Goal: Task Accomplishment & Management: Manage account settings

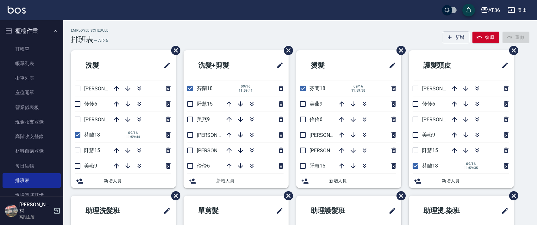
click at [414, 119] on input "checkbox" at bounding box center [415, 119] width 13 height 13
checkbox input "true"
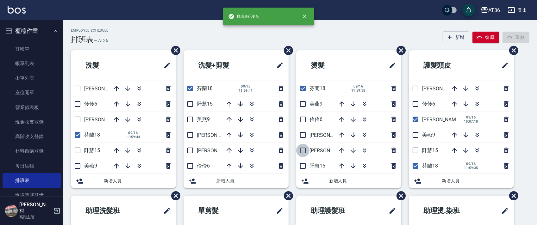
click at [300, 148] on input "checkbox" at bounding box center [302, 150] width 13 height 13
checkbox input "true"
click at [195, 137] on input "checkbox" at bounding box center [190, 135] width 13 height 13
checkbox input "true"
click at [78, 121] on input "checkbox" at bounding box center [77, 119] width 13 height 13
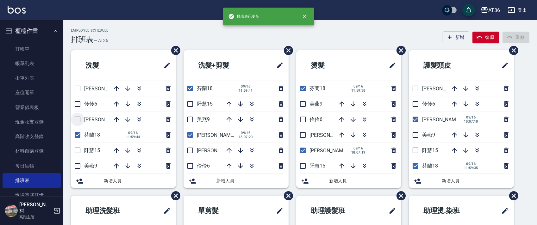
checkbox input "true"
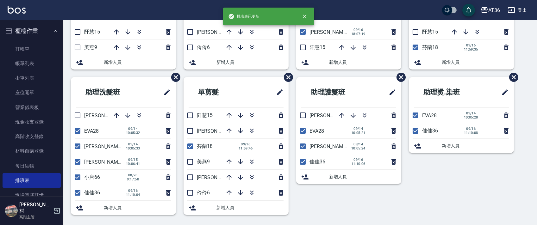
drag, startPoint x: 190, startPoint y: 179, endPoint x: 250, endPoint y: 124, distance: 81.6
click at [190, 179] on input "checkbox" at bounding box center [190, 177] width 13 height 13
checkbox input "true"
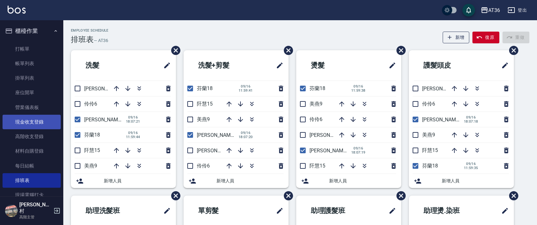
click at [39, 123] on link "現金收支登錄" at bounding box center [32, 122] width 58 height 15
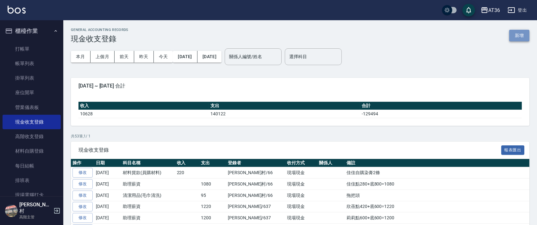
click at [519, 32] on button "新增" at bounding box center [519, 36] width 20 height 12
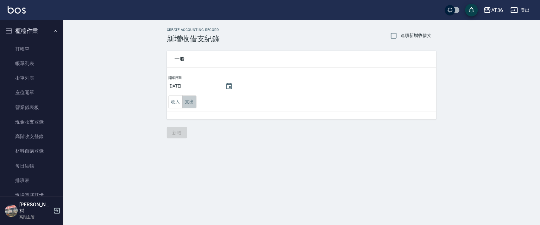
click at [188, 102] on button "支出" at bounding box center [189, 102] width 14 height 13
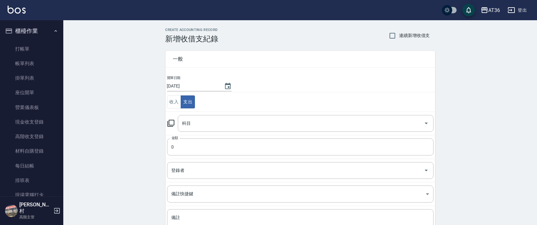
click at [190, 122] on input "科目" at bounding box center [301, 123] width 241 height 11
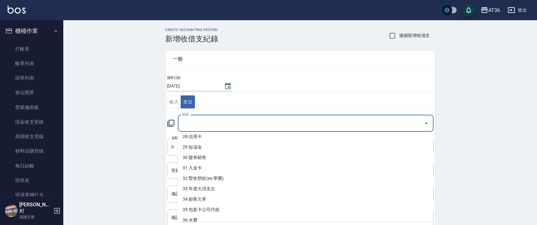
scroll to position [322, 0]
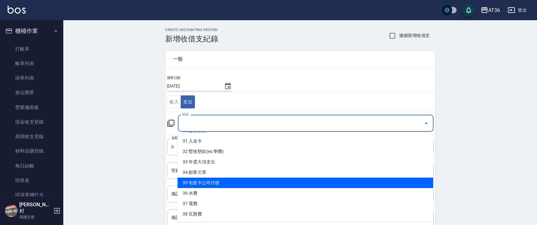
click at [222, 182] on li "35 包套卡公司代收" at bounding box center [306, 183] width 256 height 10
type input "35 包套卡公司代收"
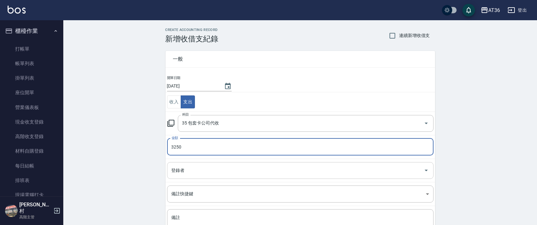
type input "3250"
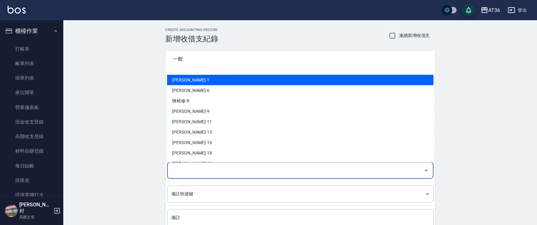
click at [176, 166] on input "登錄者" at bounding box center [295, 170] width 251 height 11
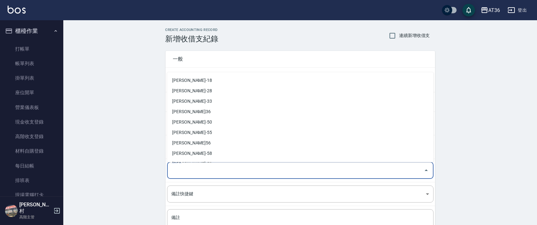
scroll to position [124, 0]
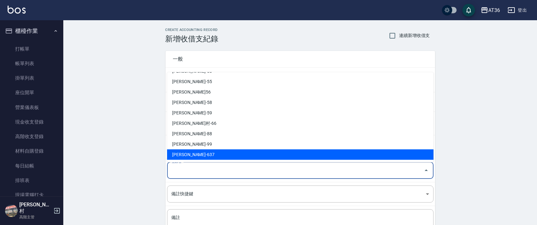
click at [185, 152] on li "[PERSON_NAME]-637" at bounding box center [300, 155] width 267 height 10
type input "[PERSON_NAME]-637"
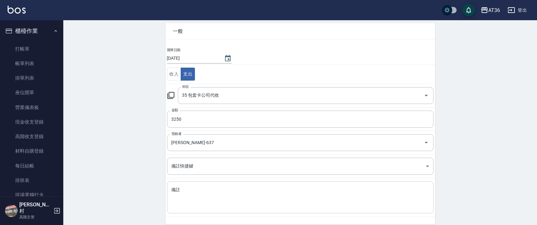
scroll to position [54, 0]
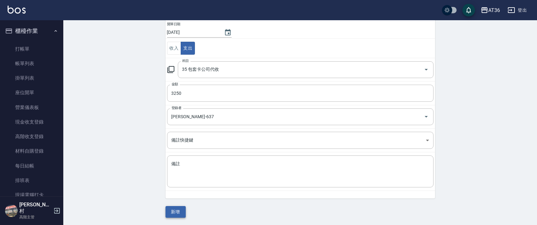
click at [171, 211] on button "新增" at bounding box center [176, 212] width 20 height 12
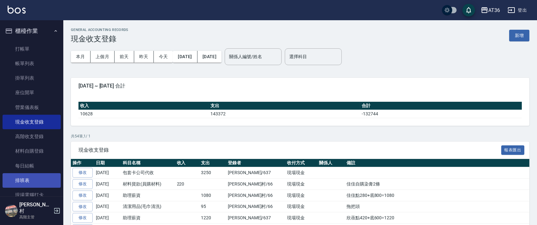
click at [39, 180] on link "排班表" at bounding box center [32, 180] width 58 height 15
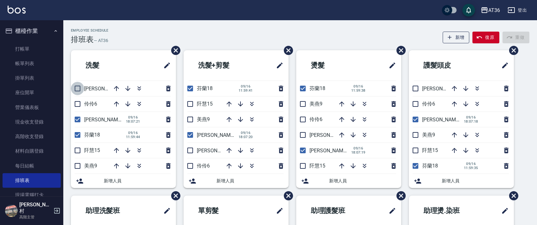
click at [74, 88] on input "checkbox" at bounding box center [77, 88] width 13 height 13
checkbox input "true"
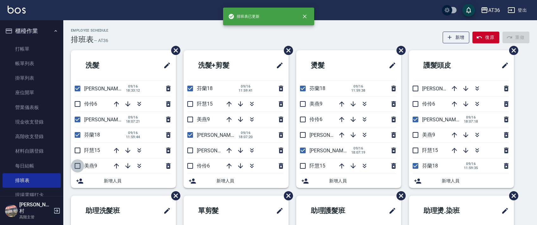
click at [80, 167] on input "checkbox" at bounding box center [77, 166] width 13 height 13
checkbox input "true"
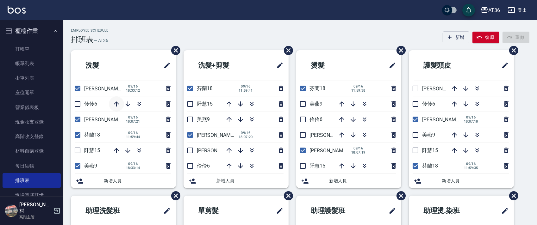
click at [117, 106] on icon "button" at bounding box center [116, 104] width 5 height 5
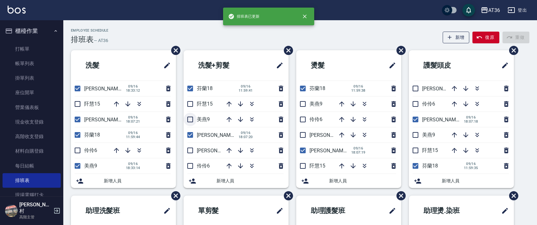
click at [189, 117] on input "checkbox" at bounding box center [190, 119] width 13 height 13
checkbox input "true"
click at [302, 104] on input "checkbox" at bounding box center [302, 104] width 13 height 13
checkbox input "true"
click at [414, 134] on input "checkbox" at bounding box center [415, 135] width 13 height 13
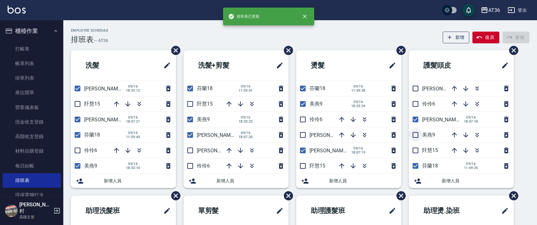
checkbox input "true"
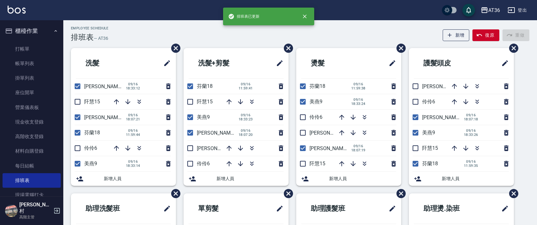
scroll to position [119, 0]
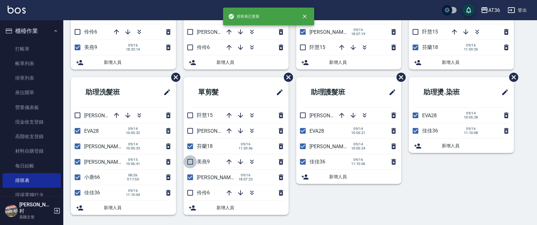
click at [189, 163] on input "checkbox" at bounding box center [190, 161] width 13 height 13
checkbox input "true"
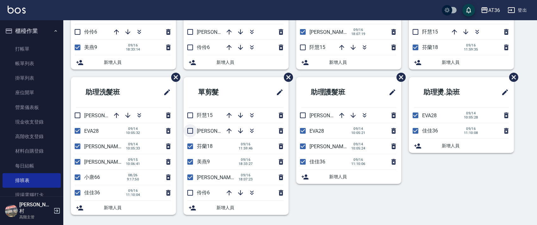
click at [193, 131] on input "checkbox" at bounding box center [190, 130] width 13 height 13
checkbox input "true"
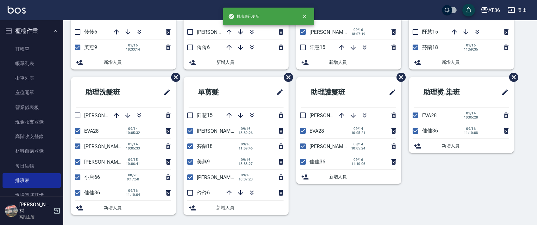
scroll to position [0, 0]
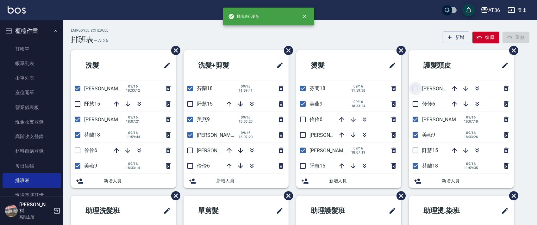
click at [416, 88] on input "checkbox" at bounding box center [415, 88] width 13 height 13
checkbox input "true"
click at [302, 134] on input "checkbox" at bounding box center [302, 135] width 13 height 13
checkbox input "true"
click at [190, 150] on input "checkbox" at bounding box center [190, 150] width 13 height 13
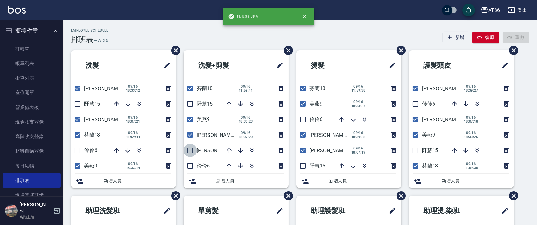
checkbox input "true"
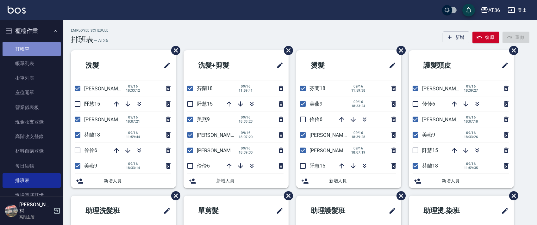
click at [46, 50] on link "打帳單" at bounding box center [32, 49] width 58 height 15
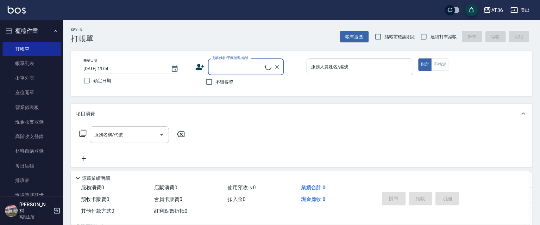
click at [313, 68] on div "服務人員姓名/編號 服務人員姓名/編號" at bounding box center [360, 67] width 107 height 17
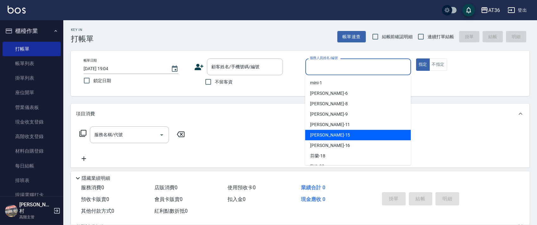
click at [331, 135] on div "[PERSON_NAME] -15" at bounding box center [358, 135] width 106 height 10
type input "阡慧-15"
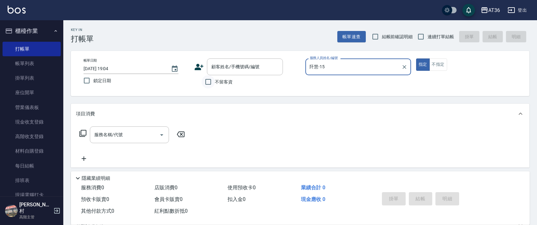
click at [209, 83] on input "不留客資" at bounding box center [208, 81] width 13 height 13
checkbox input "true"
drag, startPoint x: 419, startPoint y: 38, endPoint x: 414, endPoint y: 52, distance: 14.6
click at [419, 38] on input "連續打單結帳" at bounding box center [420, 36] width 13 height 13
checkbox input "true"
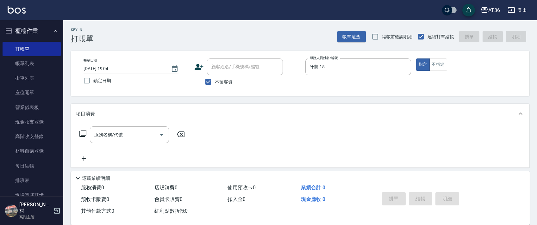
click at [83, 133] on icon at bounding box center [83, 134] width 8 height 8
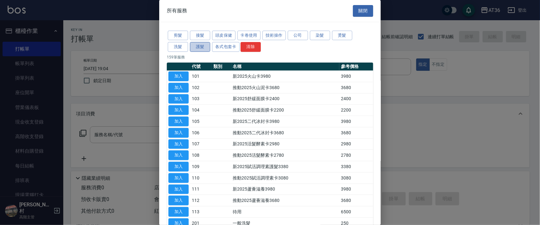
click at [203, 47] on button "護髮" at bounding box center [200, 47] width 20 height 10
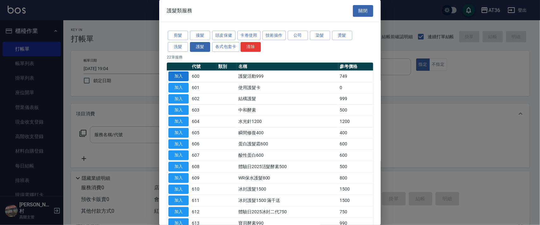
click at [181, 76] on button "加入" at bounding box center [178, 77] width 20 height 10
type input "護髮活動999(600)"
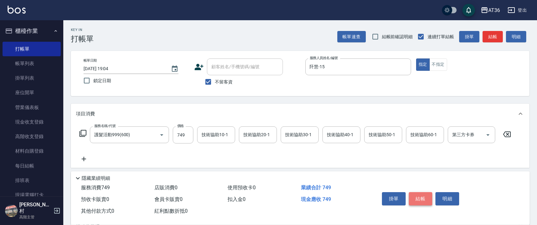
click at [422, 197] on button "結帳" at bounding box center [421, 198] width 24 height 13
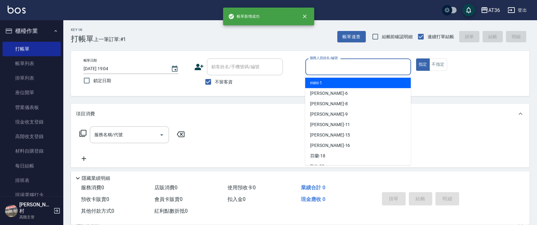
click at [318, 69] on input "服務人員姓名/編號" at bounding box center [358, 66] width 100 height 11
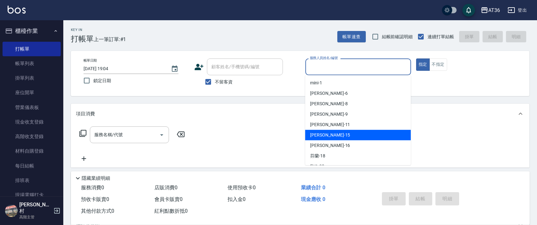
click at [329, 132] on div "[PERSON_NAME] -15" at bounding box center [358, 135] width 106 height 10
type input "阡慧-15"
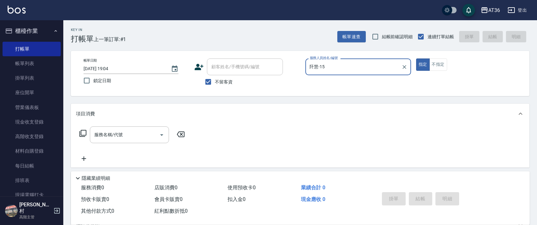
click at [84, 135] on icon at bounding box center [83, 134] width 8 height 8
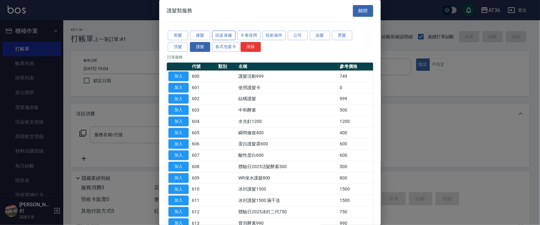
click at [227, 36] on button "頭皮保健" at bounding box center [223, 36] width 23 height 10
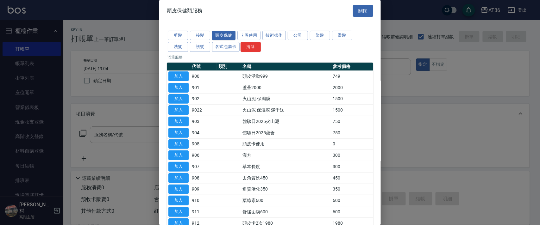
drag, startPoint x: 179, startPoint y: 73, endPoint x: 229, endPoint y: 89, distance: 52.6
click at [179, 73] on button "加入" at bounding box center [178, 77] width 20 height 10
type input "頭皮活動999(900)"
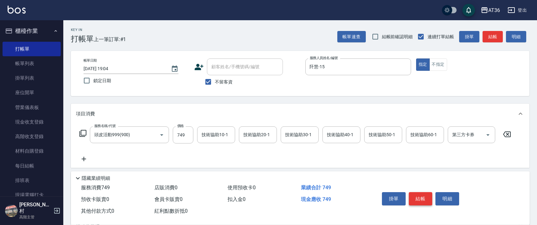
click at [425, 199] on button "結帳" at bounding box center [421, 198] width 24 height 13
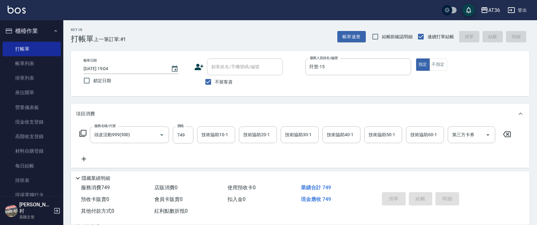
type input "[DATE] 19:05"
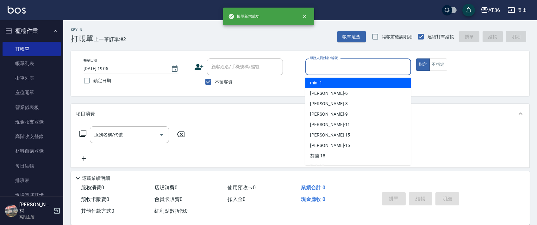
drag, startPoint x: 310, startPoint y: 67, endPoint x: 334, endPoint y: 87, distance: 30.6
click at [310, 68] on input "服務人員姓名/編號" at bounding box center [358, 66] width 100 height 11
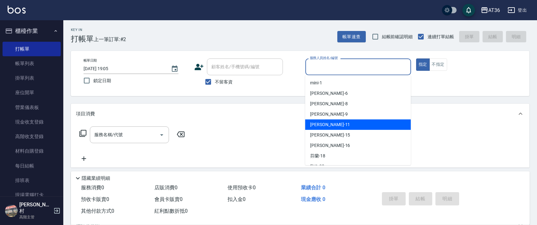
click at [318, 125] on span "[PERSON_NAME] -11" at bounding box center [330, 125] width 40 height 7
type input "[PERSON_NAME]-11"
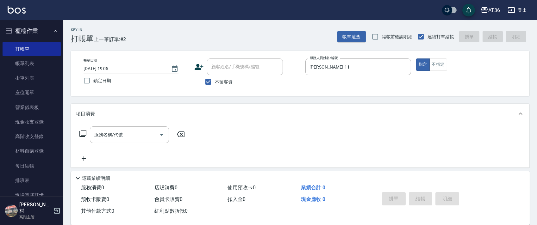
click at [80, 133] on icon at bounding box center [83, 134] width 8 height 8
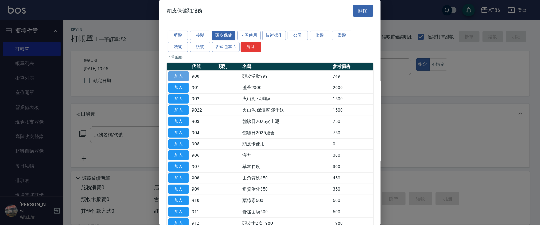
click at [178, 75] on button "加入" at bounding box center [178, 77] width 20 height 10
type input "頭皮活動999(900)"
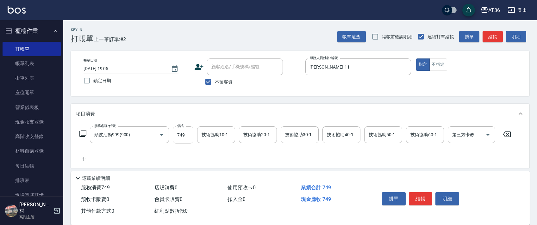
click at [82, 133] on icon at bounding box center [83, 134] width 8 height 8
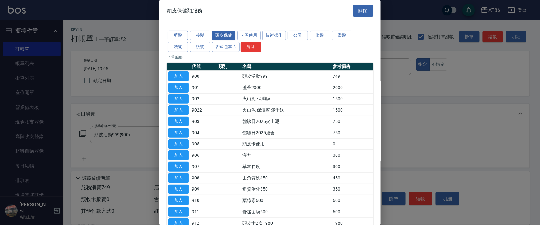
click at [176, 37] on button "剪髮" at bounding box center [178, 36] width 20 height 10
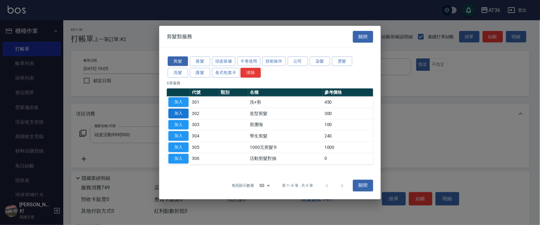
click at [185, 112] on button "加入" at bounding box center [178, 114] width 20 height 10
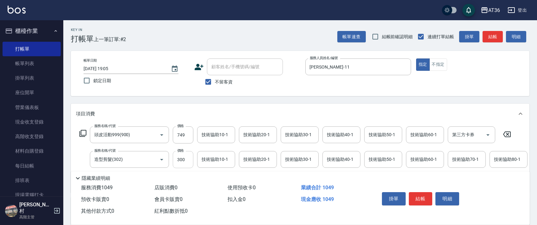
click at [180, 160] on input "300" at bounding box center [183, 159] width 21 height 17
type input "280"
click at [336, 136] on div "技術協助40-1 技術協助40-1" at bounding box center [342, 135] width 38 height 17
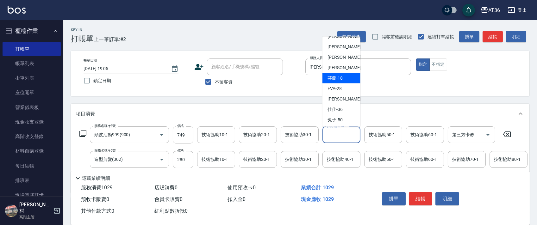
scroll to position [103, 0]
click at [341, 75] on span "[PERSON_NAME] -56" at bounding box center [348, 77] width 40 height 7
type input "[PERSON_NAME]-56"
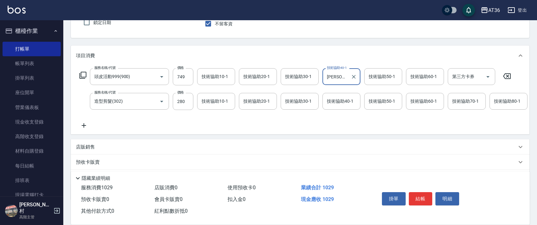
scroll to position [99, 0]
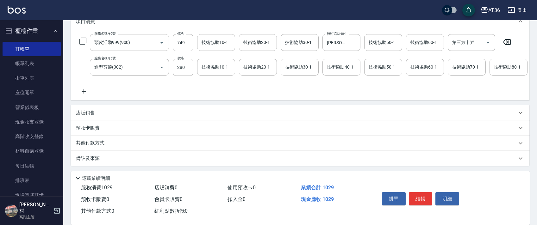
click at [98, 112] on div "店販銷售" at bounding box center [296, 113] width 441 height 7
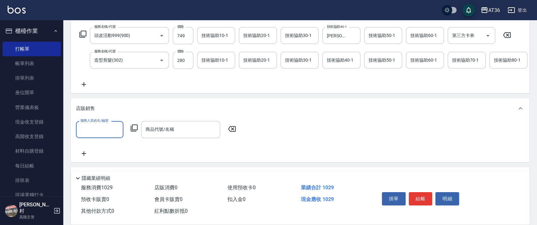
scroll to position [0, 0]
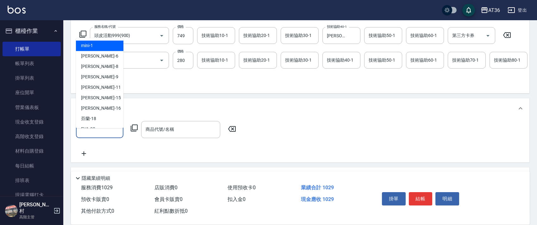
click at [98, 132] on input "服務人員姓名/編號" at bounding box center [100, 129] width 42 height 11
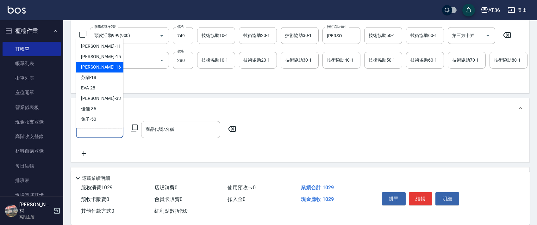
scroll to position [103, 0]
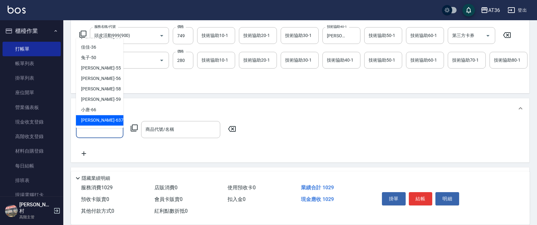
click at [102, 122] on div "憶琳 -637" at bounding box center [99, 121] width 47 height 10
type input "憶琳-637"
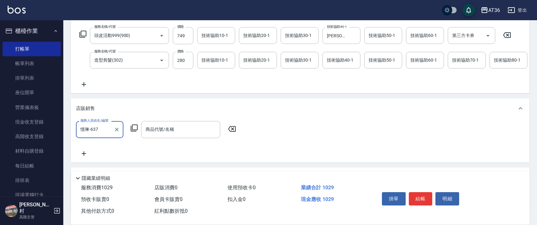
click at [134, 132] on icon at bounding box center [134, 128] width 8 height 8
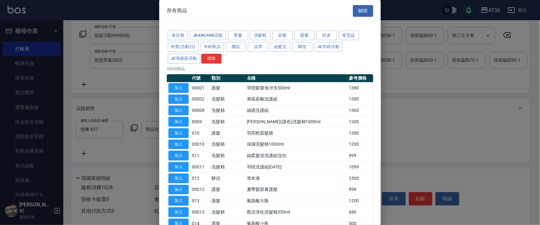
click at [356, 8] on button "關閉" at bounding box center [363, 11] width 20 height 12
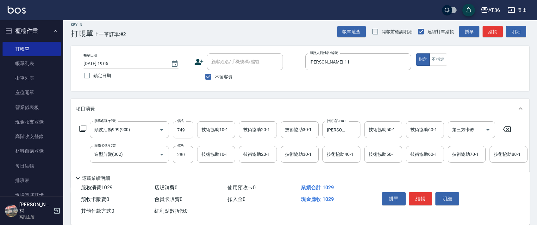
scroll to position [0, 0]
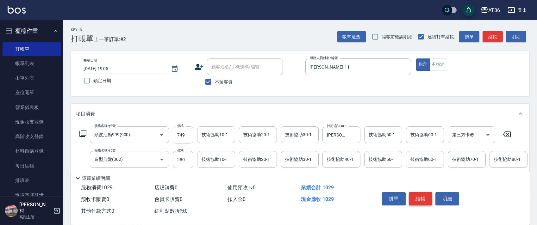
click at [422, 196] on button "結帳" at bounding box center [421, 198] width 24 height 13
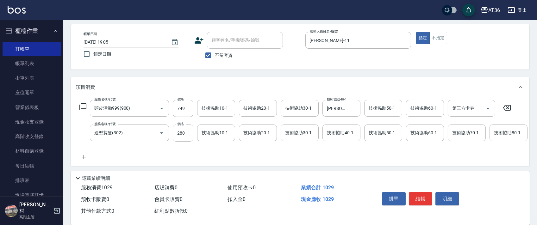
scroll to position [153, 0]
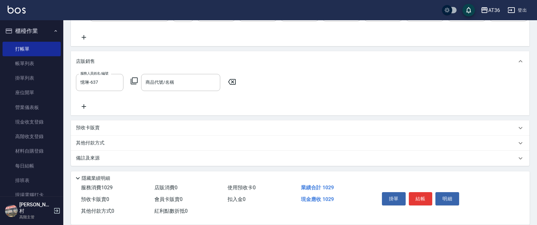
click at [233, 82] on icon at bounding box center [232, 82] width 8 height 6
click at [421, 198] on button "結帳" at bounding box center [421, 198] width 24 height 13
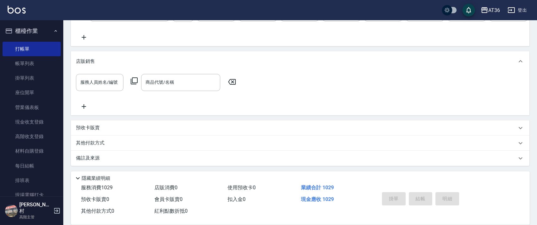
type input "[DATE] 19:06"
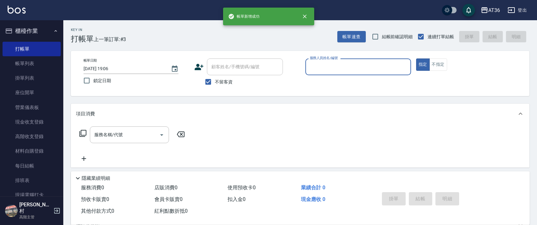
click at [313, 68] on input "服務人員姓名/編號" at bounding box center [358, 66] width 100 height 11
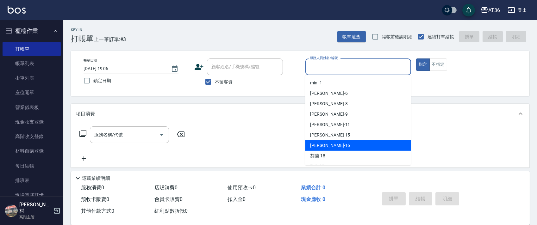
click at [332, 144] on div "[PERSON_NAME] -16" at bounding box center [358, 146] width 106 height 10
type input "小鳳-16"
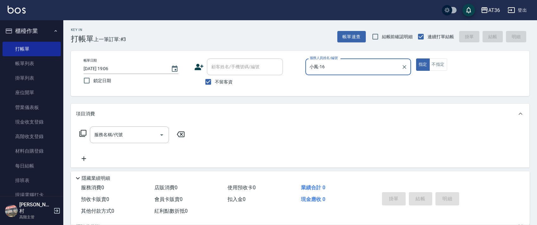
click at [81, 133] on icon at bounding box center [82, 133] width 7 height 7
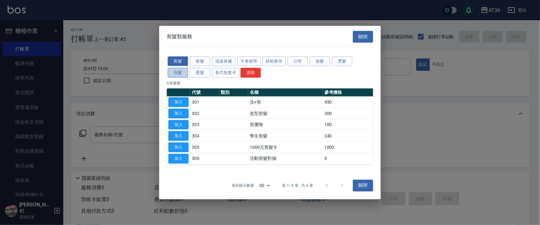
click at [171, 75] on button "洗髮" at bounding box center [178, 73] width 20 height 10
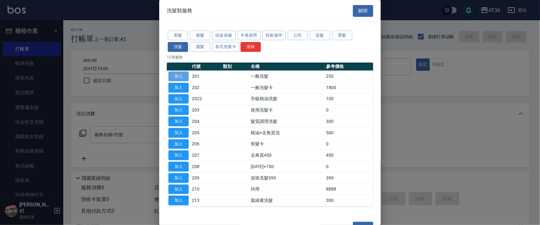
click at [179, 76] on button "加入" at bounding box center [178, 77] width 20 height 10
type input "一般洗髮(201)"
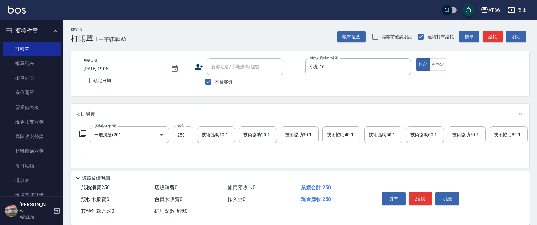
click at [329, 136] on div "技術協助40-1 技術協助40-1" at bounding box center [342, 135] width 38 height 17
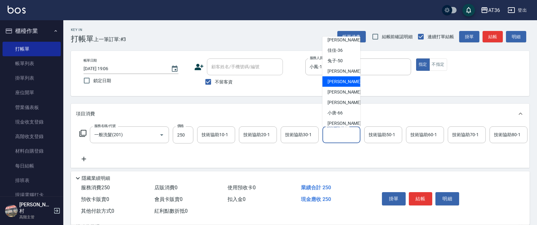
scroll to position [103, 0]
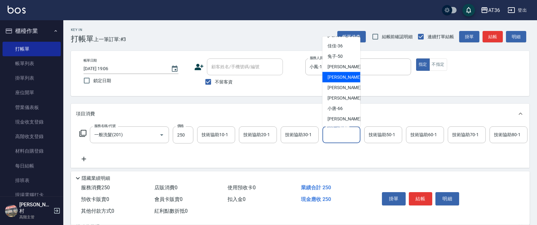
click at [339, 79] on span "[PERSON_NAME] -56" at bounding box center [348, 77] width 40 height 7
type input "[PERSON_NAME]-56"
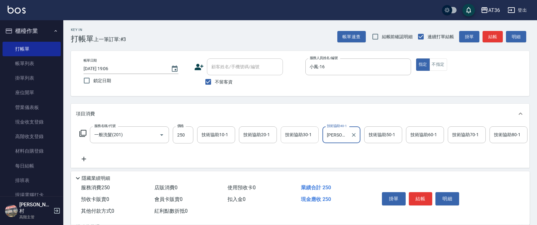
click at [295, 134] on div "技術協助30-1 技術協助30-1" at bounding box center [300, 135] width 38 height 17
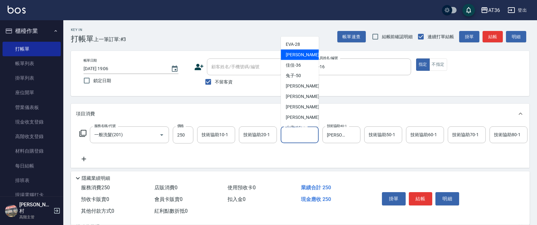
scroll to position [84, 0]
click at [301, 96] on div "[PERSON_NAME] -56" at bounding box center [300, 96] width 38 height 10
type input "[PERSON_NAME]-56"
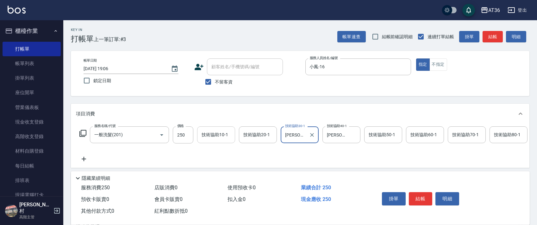
click at [208, 134] on div "技術協助10-1 技術協助10-1" at bounding box center [216, 135] width 38 height 17
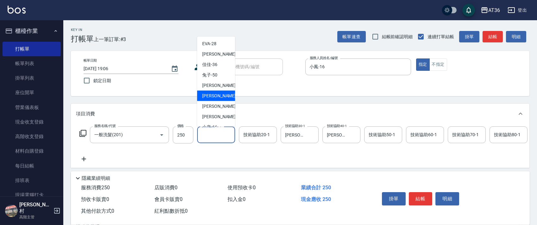
click at [217, 97] on span "[PERSON_NAME] -56" at bounding box center [222, 96] width 40 height 7
type input "[PERSON_NAME]-56"
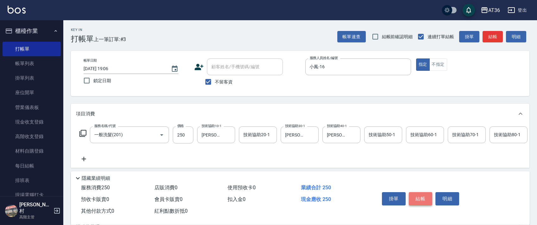
click at [419, 198] on button "結帳" at bounding box center [421, 198] width 24 height 13
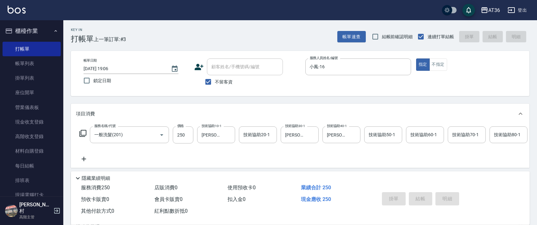
type input "[DATE] 19:07"
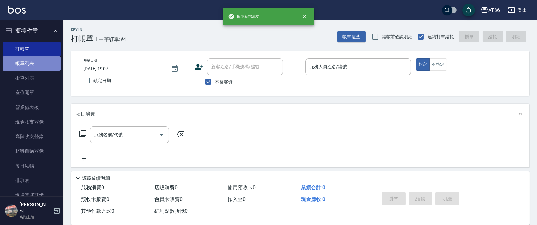
click at [31, 64] on link "帳單列表" at bounding box center [32, 63] width 58 height 15
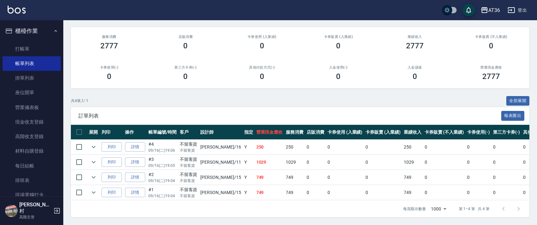
scroll to position [58, 0]
click at [135, 142] on link "詳情" at bounding box center [135, 147] width 20 height 10
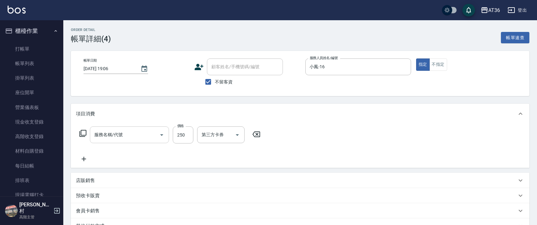
type input "[DATE] 19:06"
checkbox input "true"
type input "小鳳-16"
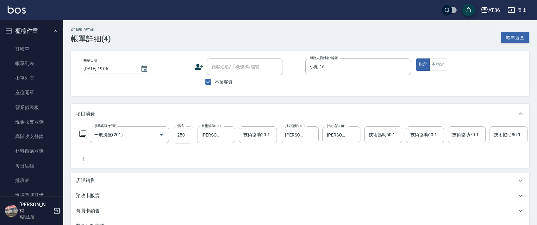
type input "一般洗髮(201)"
click at [180, 136] on input "250" at bounding box center [183, 135] width 21 height 17
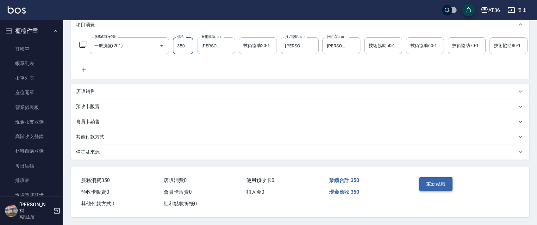
type input "350"
click at [441, 180] on button "重新結帳" at bounding box center [436, 184] width 34 height 13
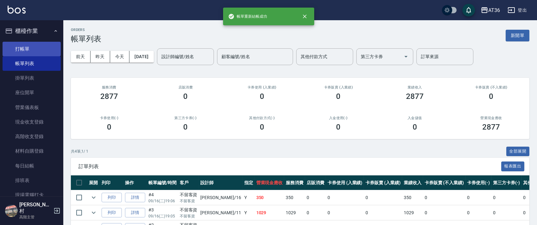
click at [42, 52] on link "打帳單" at bounding box center [32, 49] width 58 height 15
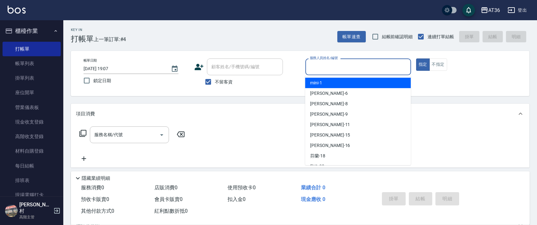
drag, startPoint x: 314, startPoint y: 65, endPoint x: 348, endPoint y: 97, distance: 46.6
click at [314, 66] on input "服務人員姓名/編號" at bounding box center [358, 66] width 100 height 11
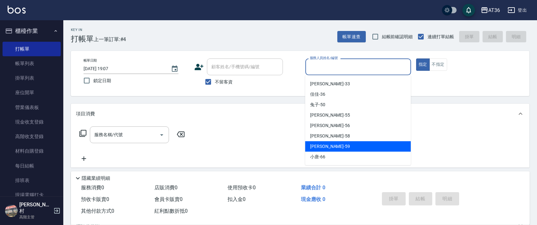
scroll to position [103, 0]
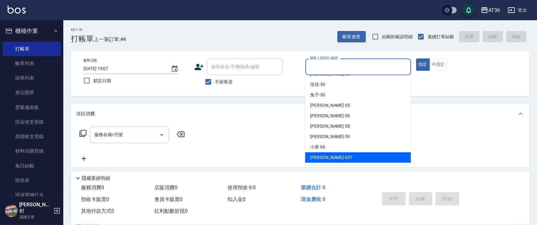
click at [332, 155] on div "憶琳 -637" at bounding box center [358, 158] width 106 height 10
type input "憶琳-637"
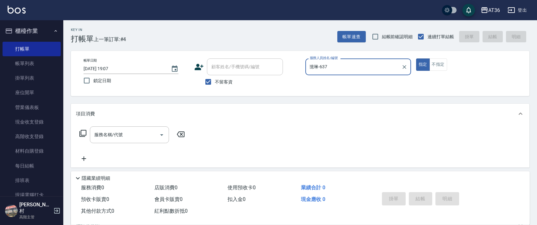
click at [84, 133] on icon at bounding box center [83, 134] width 8 height 8
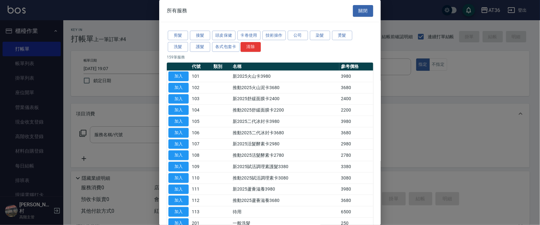
drag, startPoint x: 176, startPoint y: 49, endPoint x: 258, endPoint y: 64, distance: 83.9
click at [176, 50] on button "洗髮" at bounding box center [178, 47] width 20 height 10
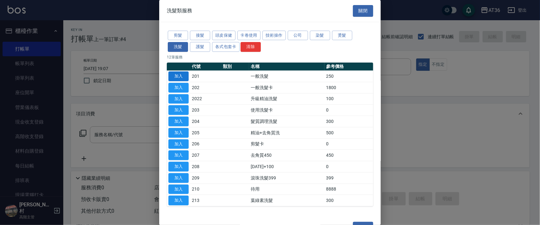
click at [181, 76] on button "加入" at bounding box center [178, 77] width 20 height 10
type input "一般洗髮(201)"
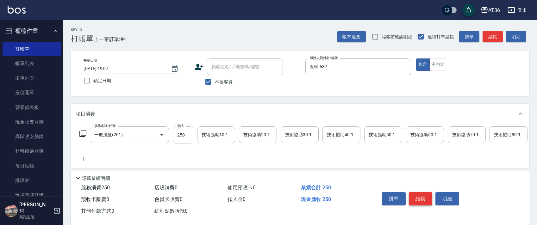
click at [422, 200] on button "結帳" at bounding box center [421, 198] width 24 height 13
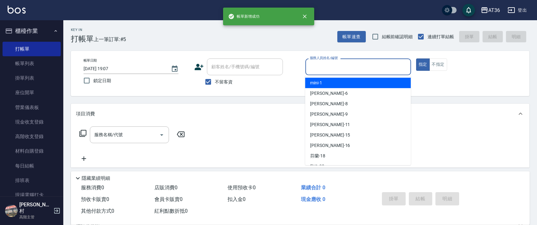
drag, startPoint x: 312, startPoint y: 66, endPoint x: 325, endPoint y: 72, distance: 13.6
click at [312, 67] on input "服務人員姓名/編號" at bounding box center [358, 66] width 100 height 11
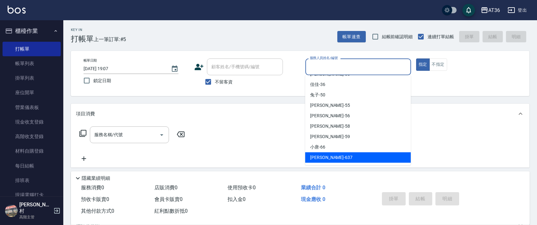
drag, startPoint x: 329, startPoint y: 158, endPoint x: 410, endPoint y: 133, distance: 85.4
click at [339, 154] on div "憶琳 -637" at bounding box center [358, 158] width 106 height 10
type input "憶琳-637"
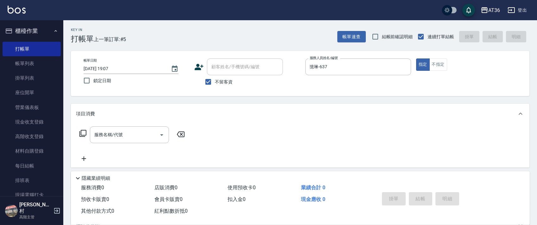
click at [82, 134] on icon at bounding box center [83, 134] width 8 height 8
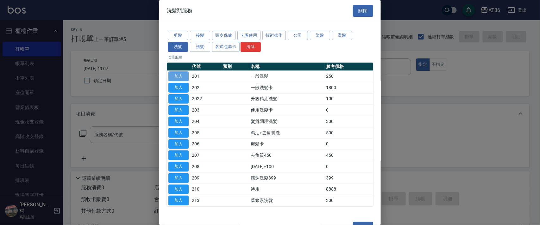
click at [181, 78] on button "加入" at bounding box center [178, 77] width 20 height 10
type input "一般洗髮(201)"
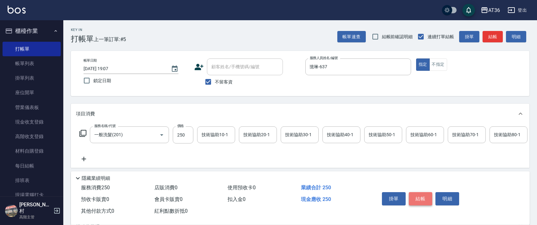
click at [422, 200] on button "結帳" at bounding box center [421, 198] width 24 height 13
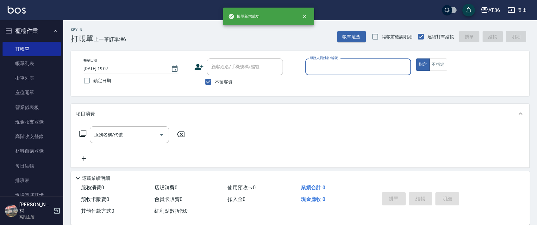
click at [312, 66] on input "服務人員姓名/編號" at bounding box center [358, 66] width 100 height 11
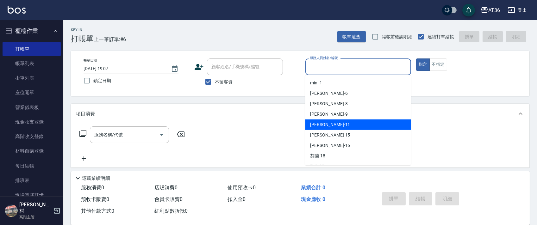
click at [322, 122] on span "[PERSON_NAME] -11" at bounding box center [330, 125] width 40 height 7
type input "[PERSON_NAME]-11"
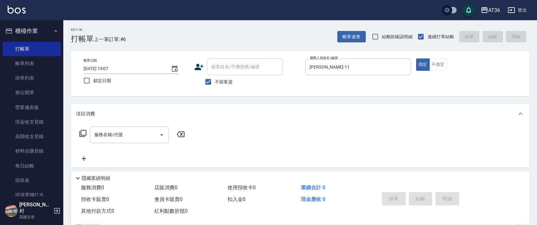
click at [82, 135] on icon at bounding box center [83, 134] width 8 height 8
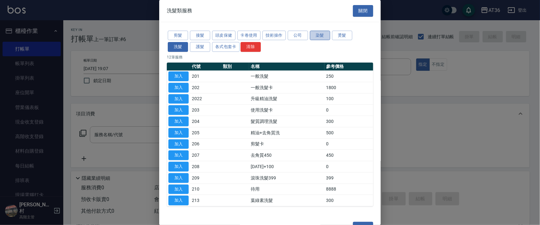
click at [325, 33] on button "染髮" at bounding box center [320, 36] width 20 height 10
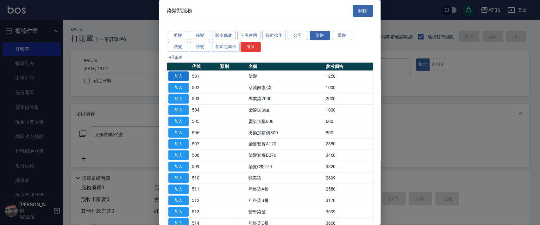
click at [180, 76] on button "加入" at bounding box center [178, 77] width 20 height 10
type input "染髮(501)"
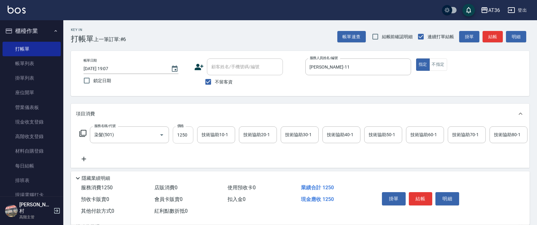
click at [182, 134] on input "1250" at bounding box center [183, 135] width 21 height 17
type input "2090"
click at [334, 134] on div "技術協助40-1 技術協助40-1" at bounding box center [342, 135] width 38 height 17
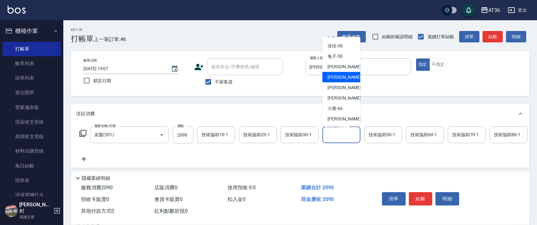
click at [347, 79] on div "[PERSON_NAME] -56" at bounding box center [342, 77] width 38 height 10
type input "[PERSON_NAME]-56"
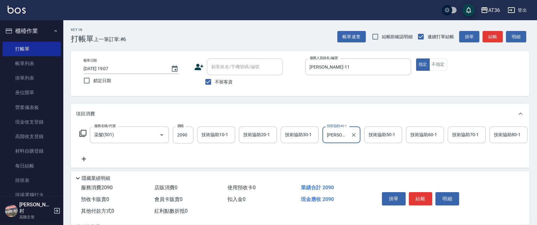
scroll to position [74, 0]
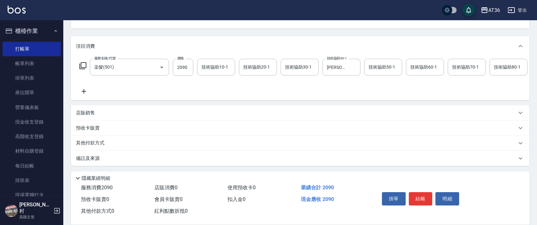
click at [106, 142] on p "其他付款方式" at bounding box center [92, 143] width 32 height 7
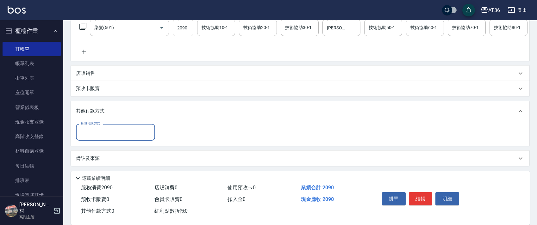
scroll to position [114, 0]
drag, startPoint x: 104, startPoint y: 132, endPoint x: 104, endPoint y: 136, distance: 3.6
click at [104, 133] on input "其他付款方式" at bounding box center [115, 132] width 73 height 11
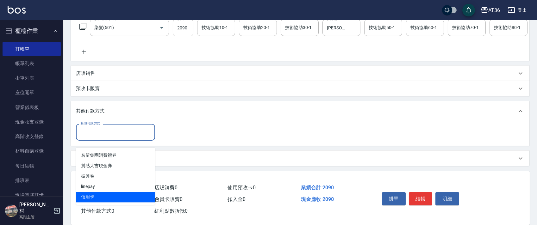
click at [93, 192] on span "信用卡" at bounding box center [115, 197] width 79 height 10
type input "信用卡"
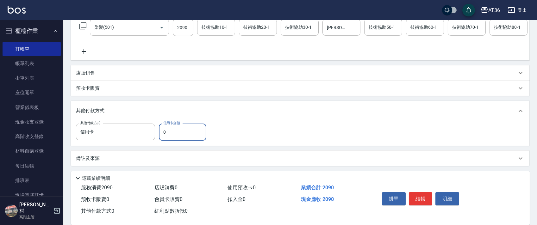
click at [160, 131] on input "0" at bounding box center [182, 132] width 47 height 17
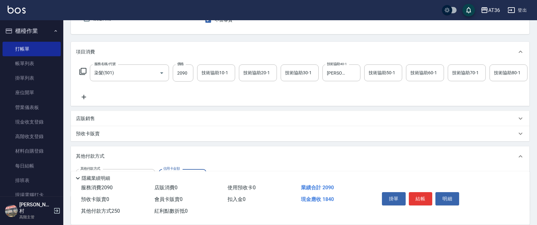
scroll to position [0, 0]
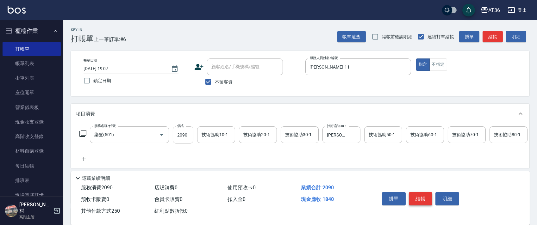
type input "250"
click at [422, 200] on button "結帳" at bounding box center [421, 198] width 24 height 13
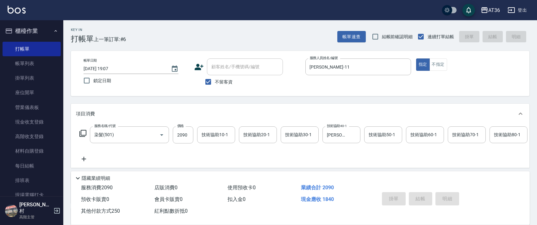
type input "[DATE] 19:08"
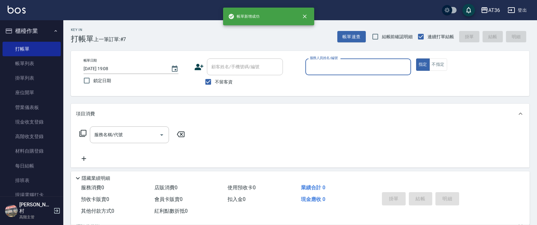
click at [318, 71] on input "服務人員姓名/編號" at bounding box center [358, 66] width 100 height 11
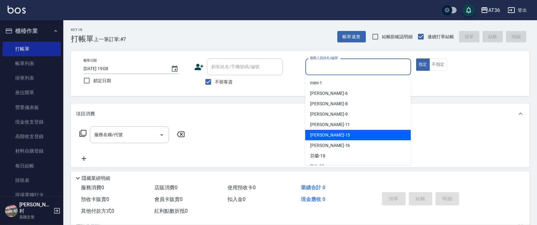
click at [334, 132] on div "[PERSON_NAME] -15" at bounding box center [358, 135] width 106 height 10
type input "阡慧-15"
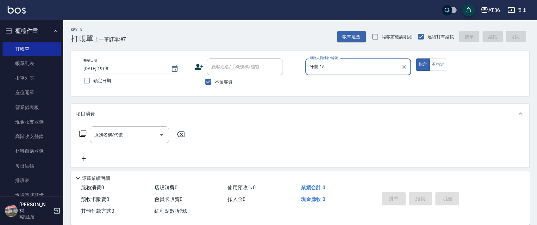
click at [82, 136] on icon at bounding box center [83, 134] width 8 height 8
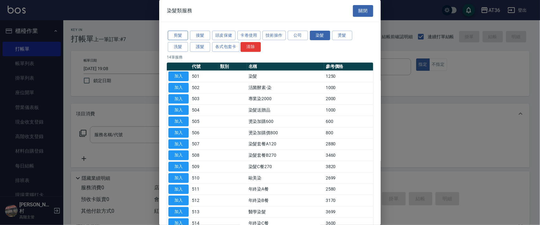
click at [179, 38] on button "剪髮" at bounding box center [178, 36] width 20 height 10
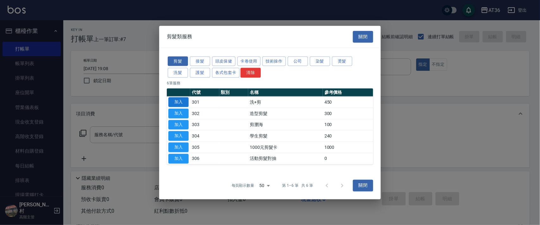
click at [185, 102] on button "加入" at bounding box center [178, 103] width 20 height 10
type input "洗+剪(301)"
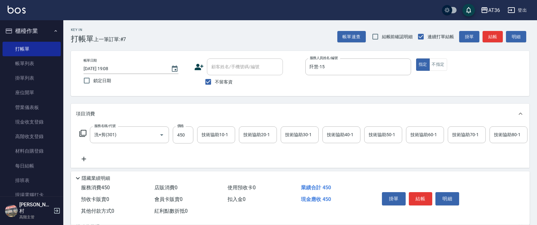
click at [333, 132] on div "技術協助40-1 技術協助40-1" at bounding box center [342, 135] width 38 height 17
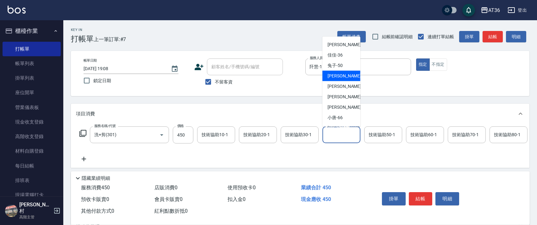
scroll to position [103, 0]
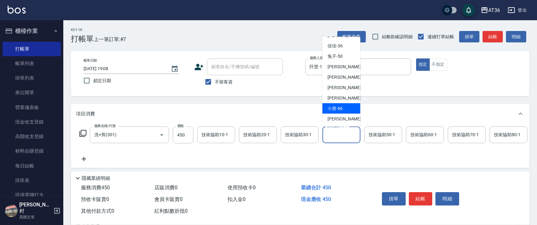
click at [343, 108] on div "小唐 -66" at bounding box center [342, 109] width 38 height 10
type input "小唐-66"
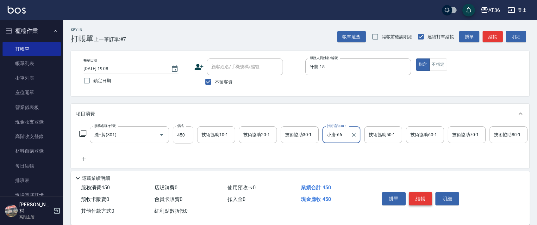
click at [419, 197] on button "結帳" at bounding box center [421, 198] width 24 height 13
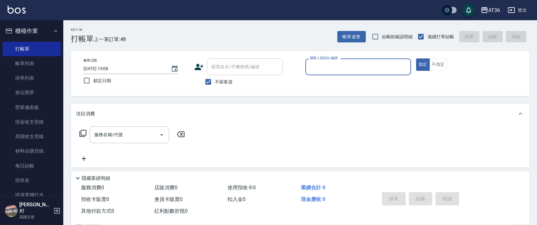
click at [312, 68] on input "服務人員姓名/編號" at bounding box center [358, 66] width 100 height 11
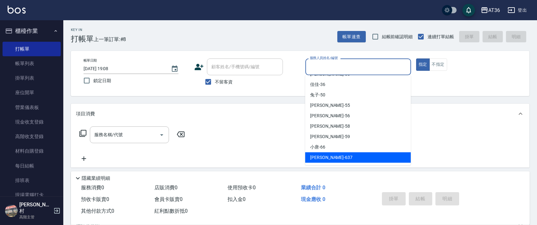
drag, startPoint x: 311, startPoint y: 158, endPoint x: 171, endPoint y: 109, distance: 149.0
click at [311, 158] on span "憶琳 -637" at bounding box center [331, 157] width 42 height 7
type input "憶琳-637"
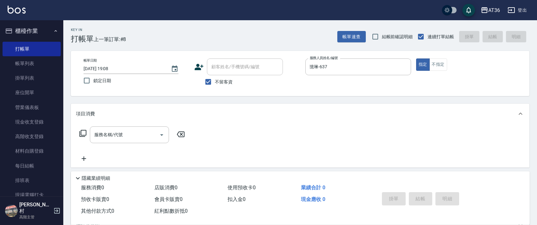
click at [83, 132] on icon at bounding box center [83, 134] width 8 height 8
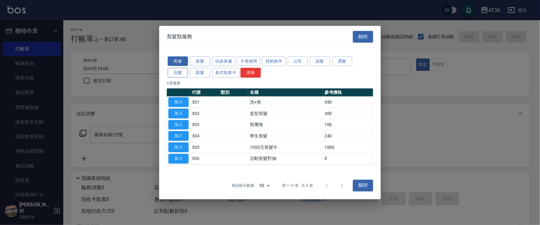
click at [175, 74] on button "洗髮" at bounding box center [178, 73] width 20 height 10
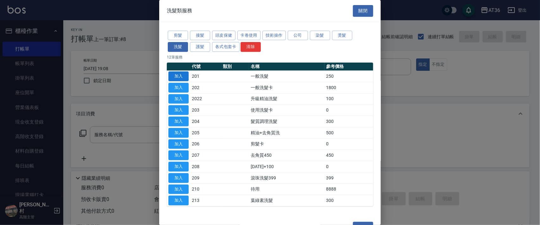
click at [177, 76] on button "加入" at bounding box center [178, 77] width 20 height 10
type input "一般洗髮(201)"
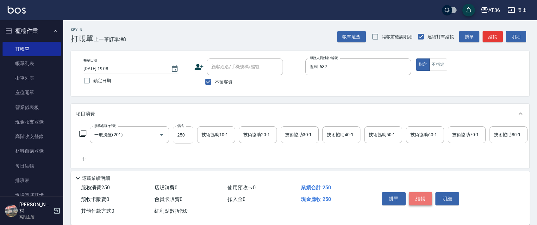
click at [420, 201] on button "結帳" at bounding box center [421, 198] width 24 height 13
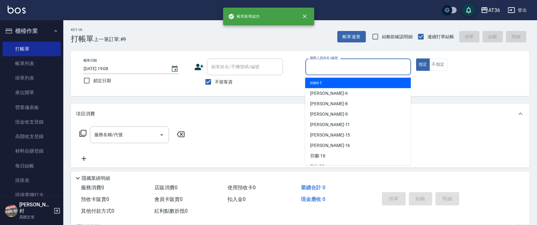
click at [318, 71] on input "服務人員姓名/編號" at bounding box center [358, 66] width 100 height 11
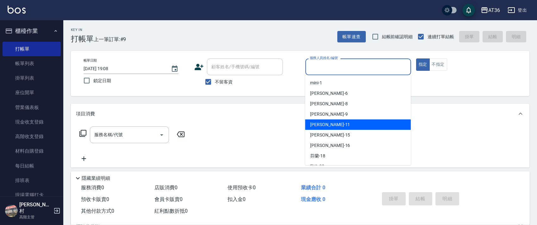
click at [333, 123] on div "[PERSON_NAME] -11" at bounding box center [358, 125] width 106 height 10
type input "[PERSON_NAME]-11"
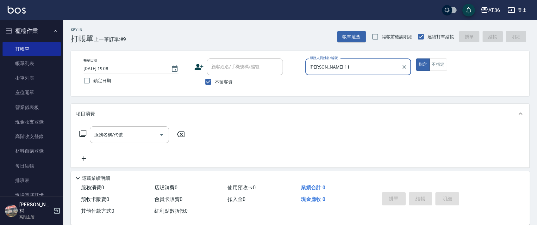
click at [84, 134] on icon at bounding box center [83, 134] width 8 height 8
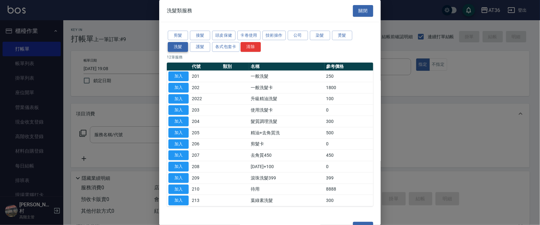
click at [176, 35] on button "剪髮" at bounding box center [178, 36] width 20 height 10
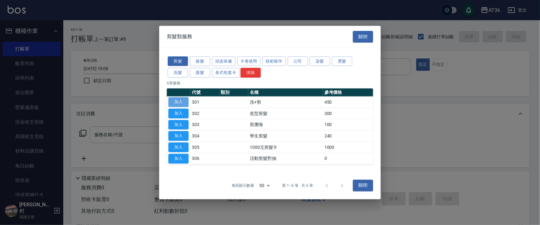
click at [179, 101] on button "加入" at bounding box center [178, 103] width 20 height 10
type input "洗+剪(301)"
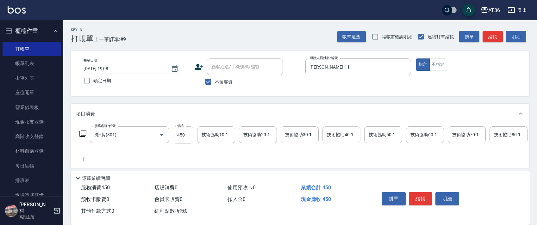
click at [332, 133] on div "技術協助40-1 技術協助40-1" at bounding box center [342, 135] width 38 height 17
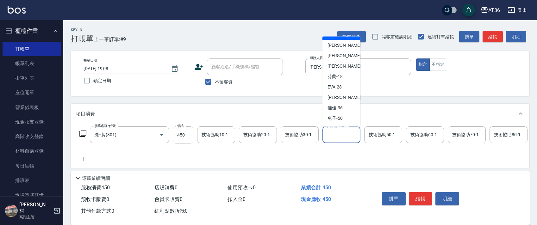
scroll to position [84, 0]
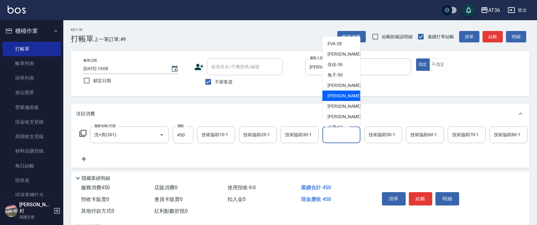
drag, startPoint x: 343, startPoint y: 96, endPoint x: 455, endPoint y: 170, distance: 134.4
click at [343, 98] on div "[PERSON_NAME] -56" at bounding box center [342, 96] width 38 height 10
type input "[PERSON_NAME]-56"
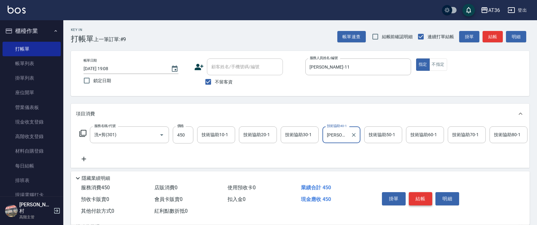
click at [423, 197] on button "結帳" at bounding box center [421, 198] width 24 height 13
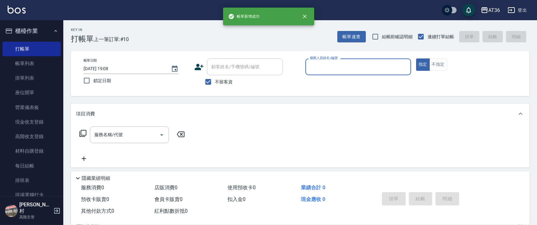
click at [312, 68] on input "服務人員姓名/編號" at bounding box center [358, 66] width 100 height 11
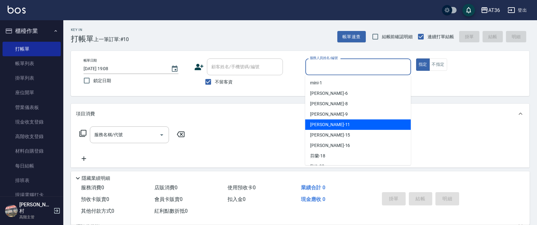
click at [322, 129] on div "[PERSON_NAME] -11" at bounding box center [358, 125] width 106 height 10
type input "[PERSON_NAME]-11"
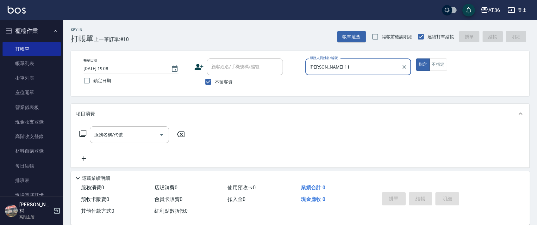
click at [82, 134] on icon at bounding box center [83, 134] width 8 height 8
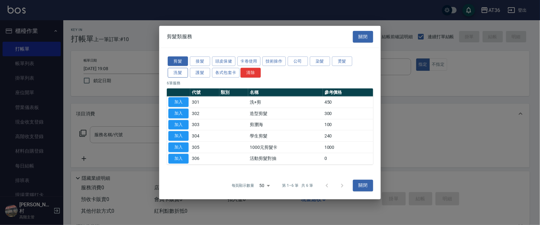
click at [179, 71] on button "洗髮" at bounding box center [178, 73] width 20 height 10
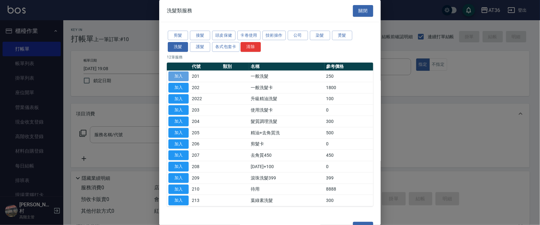
click at [180, 79] on button "加入" at bounding box center [178, 77] width 20 height 10
type input "一般洗髮(201)"
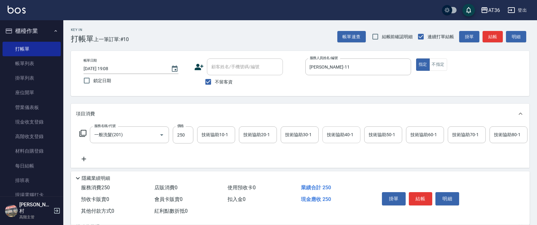
click at [331, 133] on div "技術協助40-1 技術協助40-1" at bounding box center [342, 135] width 38 height 17
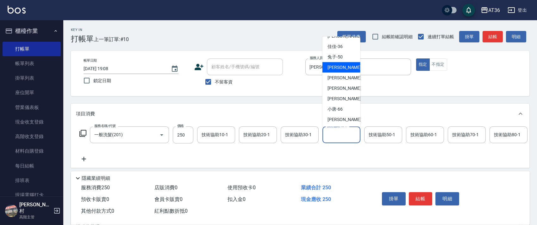
scroll to position [103, 0]
drag, startPoint x: 341, startPoint y: 80, endPoint x: 463, endPoint y: 157, distance: 144.9
click at [341, 79] on span "[PERSON_NAME] -56" at bounding box center [348, 77] width 40 height 7
type input "[PERSON_NAME]-56"
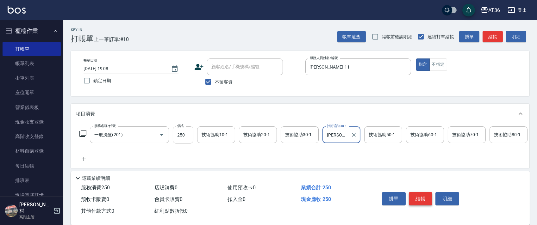
click at [417, 200] on button "結帳" at bounding box center [421, 198] width 24 height 13
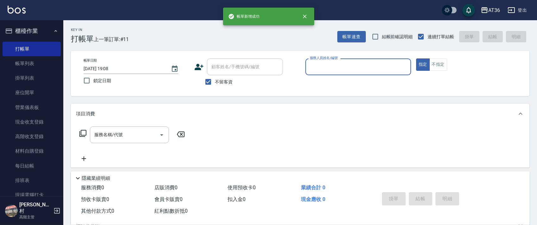
click at [313, 71] on input "服務人員姓名/編號" at bounding box center [358, 66] width 100 height 11
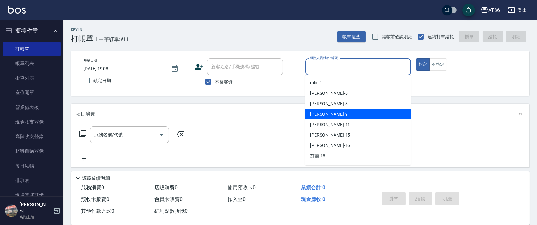
click at [321, 112] on span "美燕 -9" at bounding box center [328, 114] width 37 height 7
type input "美燕-9"
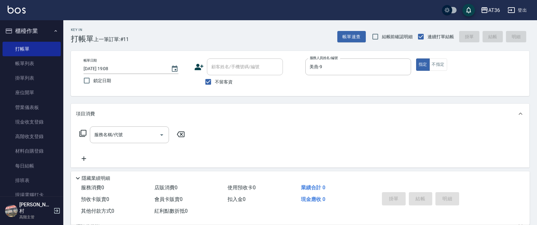
click at [84, 135] on icon at bounding box center [83, 134] width 8 height 8
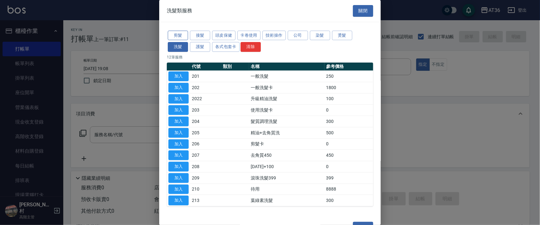
click at [179, 35] on button "剪髮" at bounding box center [178, 36] width 20 height 10
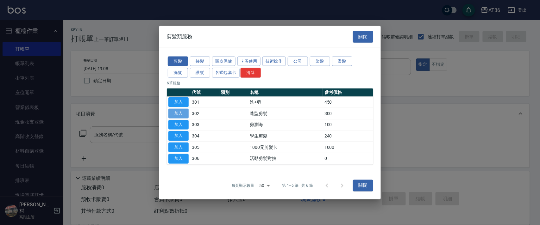
click at [176, 112] on button "加入" at bounding box center [178, 114] width 20 height 10
type input "造型剪髮(302)"
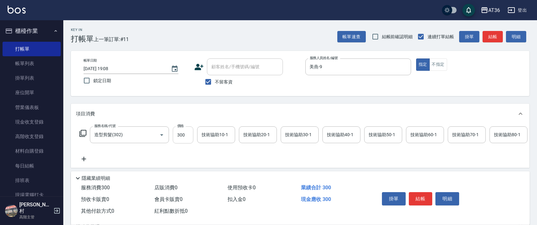
click at [180, 134] on input "300" at bounding box center [183, 135] width 21 height 17
type input "280"
click at [426, 198] on button "結帳" at bounding box center [421, 198] width 24 height 13
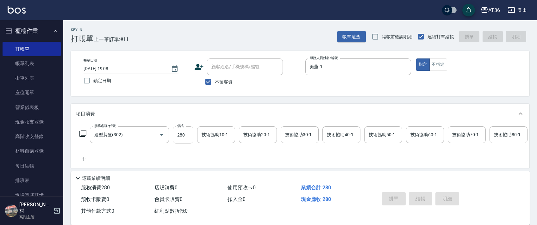
type input "[DATE] 19:09"
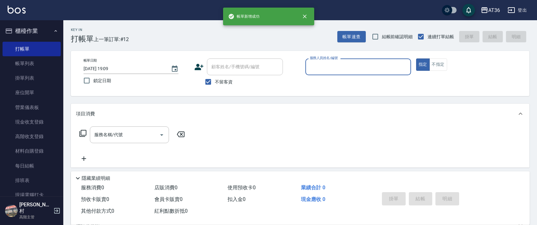
drag, startPoint x: 325, startPoint y: 66, endPoint x: 325, endPoint y: 71, distance: 5.4
click at [325, 68] on input "服務人員姓名/編號" at bounding box center [358, 66] width 100 height 11
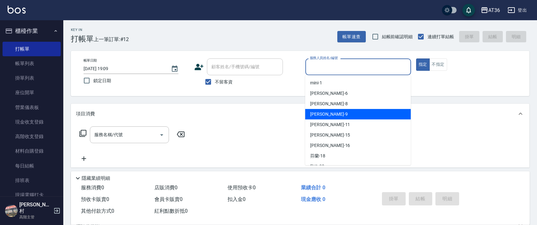
click at [331, 115] on div "美燕 -9" at bounding box center [358, 114] width 106 height 10
type input "美燕-9"
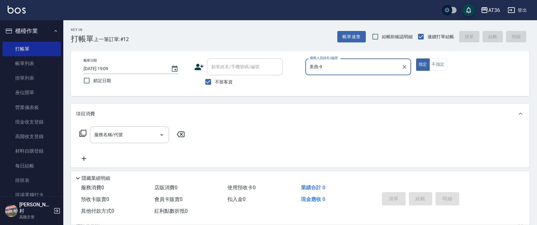
click at [80, 136] on icon at bounding box center [83, 134] width 8 height 8
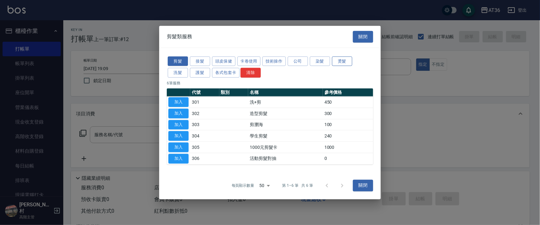
click at [342, 60] on button "燙髮" at bounding box center [342, 61] width 20 height 10
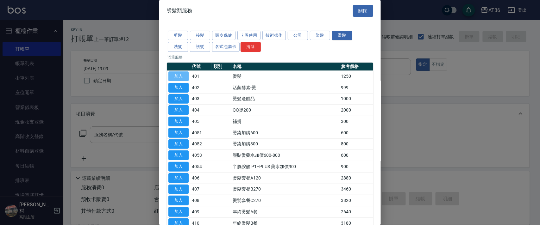
drag, startPoint x: 183, startPoint y: 80, endPoint x: 237, endPoint y: 110, distance: 62.2
click at [186, 83] on tbody "加入 401 燙髮 1250 加入 402 活菌酵素-燙 999 加入 403 燙髮送贈品 1000 加入 404 QQ燙200 2000 加入 405 補燙…" at bounding box center [270, 156] width 206 height 170
click at [178, 75] on button "加入" at bounding box center [178, 77] width 20 height 10
type input "燙髮(401)"
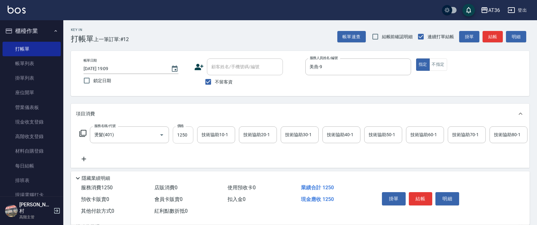
click at [181, 141] on input "1250" at bounding box center [183, 135] width 21 height 17
type input "700"
click at [421, 198] on button "結帳" at bounding box center [421, 198] width 24 height 13
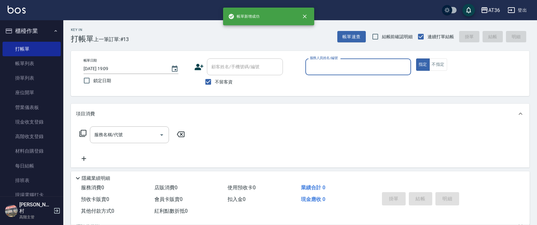
drag, startPoint x: 319, startPoint y: 67, endPoint x: 320, endPoint y: 72, distance: 5.1
click at [319, 68] on input "服務人員姓名/編號" at bounding box center [358, 66] width 100 height 11
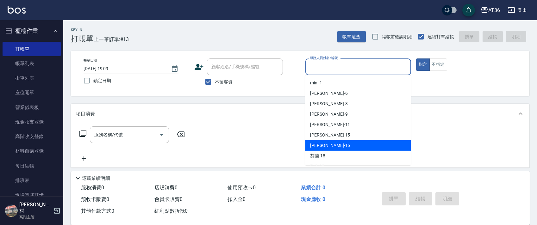
click at [321, 143] on span "[PERSON_NAME] -16" at bounding box center [330, 145] width 40 height 7
type input "小鳳-16"
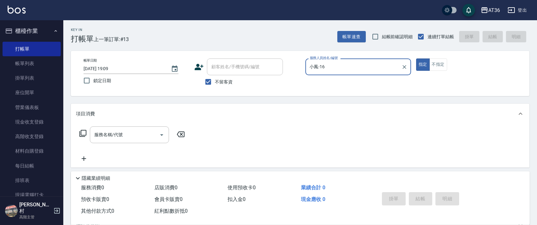
click at [81, 134] on icon at bounding box center [83, 134] width 8 height 8
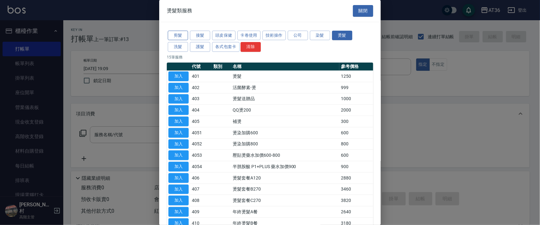
click at [178, 33] on button "剪髮" at bounding box center [178, 36] width 20 height 10
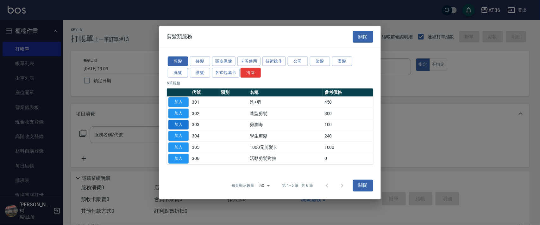
click at [178, 123] on button "加入" at bounding box center [178, 125] width 20 height 10
type input "剪瀏海(303)"
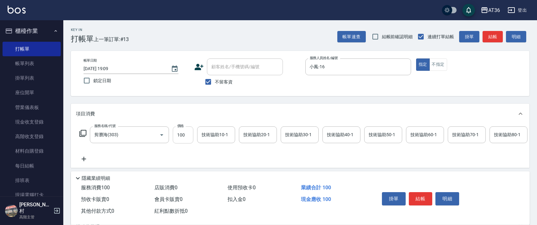
click at [181, 137] on input "100" at bounding box center [183, 135] width 21 height 17
type input "50"
click at [421, 200] on button "結帳" at bounding box center [421, 198] width 24 height 13
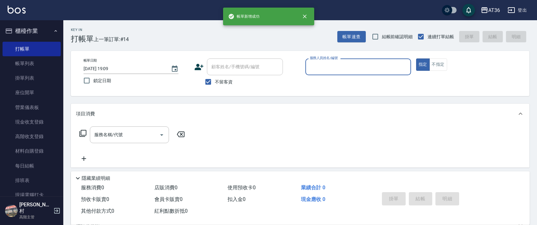
drag, startPoint x: 313, startPoint y: 68, endPoint x: 319, endPoint y: 73, distance: 7.9
click at [315, 71] on input "服務人員姓名/編號" at bounding box center [358, 66] width 100 height 11
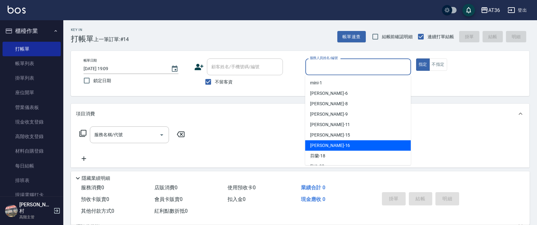
drag, startPoint x: 337, startPoint y: 146, endPoint x: 435, endPoint y: 94, distance: 111.2
click at [337, 146] on div "[PERSON_NAME] -16" at bounding box center [358, 146] width 106 height 10
type input "小鳳-16"
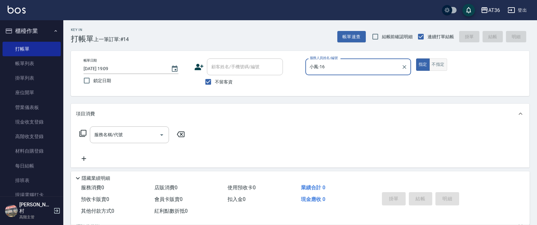
click at [436, 62] on button "不指定" at bounding box center [439, 65] width 18 height 12
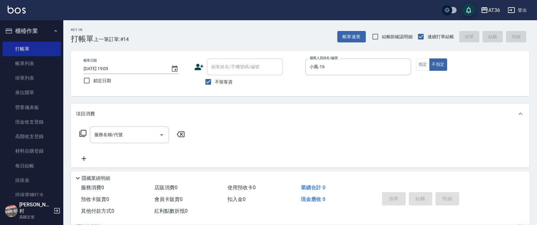
click at [79, 133] on div "服務名稱/代號 服務名稱/代號" at bounding box center [132, 135] width 113 height 17
click at [81, 136] on icon at bounding box center [82, 133] width 7 height 7
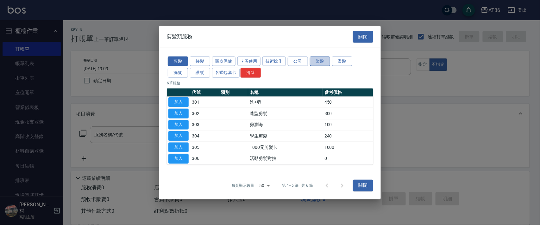
click at [320, 61] on button "染髮" at bounding box center [320, 61] width 20 height 10
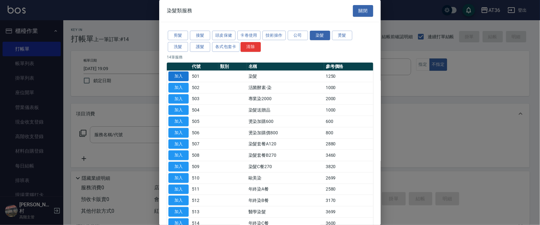
click at [175, 79] on button "加入" at bounding box center [178, 77] width 20 height 10
type input "染髮(501)"
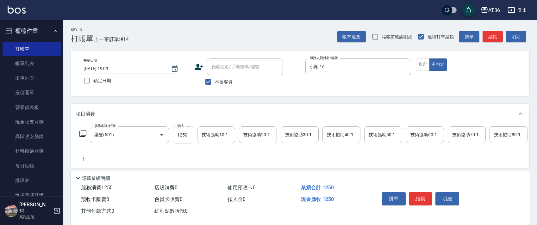
click at [179, 133] on input "1250" at bounding box center [183, 135] width 21 height 17
type input "1490"
click at [338, 131] on div "技術協助40-1 技術協助40-1" at bounding box center [342, 135] width 38 height 17
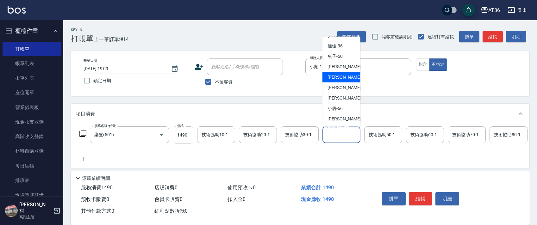
click at [347, 81] on div "[PERSON_NAME] -56" at bounding box center [342, 77] width 38 height 10
type input "[PERSON_NAME]-56"
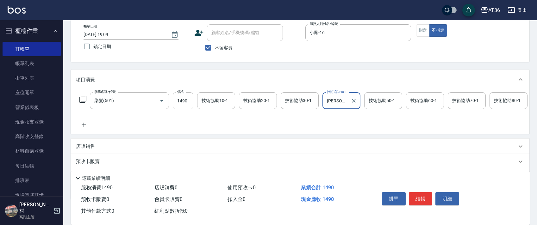
scroll to position [74, 0]
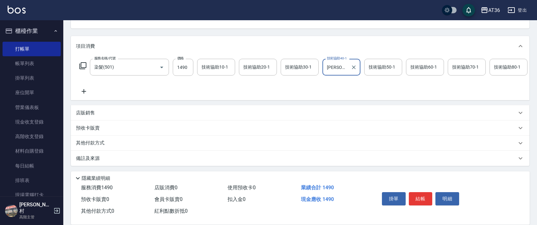
click at [103, 143] on p "其他付款方式" at bounding box center [92, 143] width 32 height 7
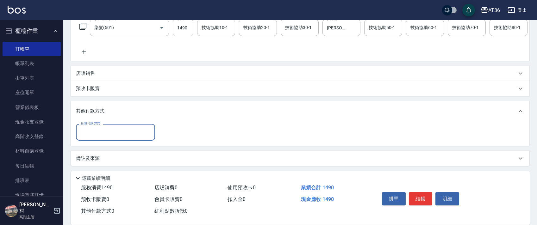
scroll to position [114, 0]
click at [118, 138] on div "其他付款方式" at bounding box center [115, 132] width 79 height 17
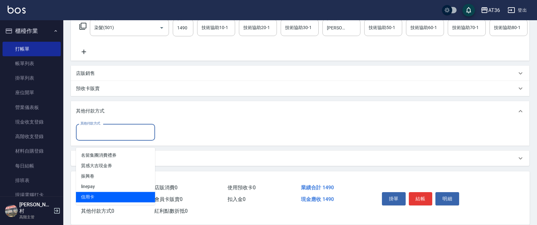
click at [97, 192] on span "信用卡" at bounding box center [115, 197] width 79 height 10
type input "信用卡"
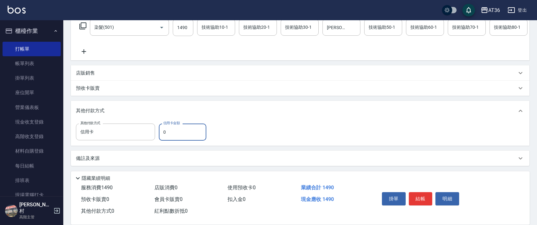
click at [161, 134] on input "0" at bounding box center [182, 132] width 47 height 17
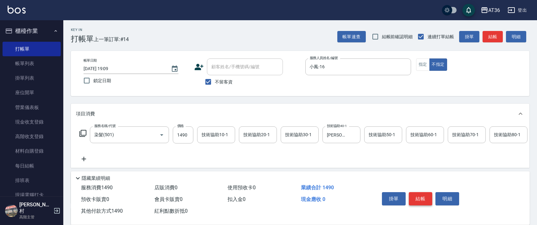
type input "1490"
click at [419, 197] on button "結帳" at bounding box center [421, 198] width 24 height 13
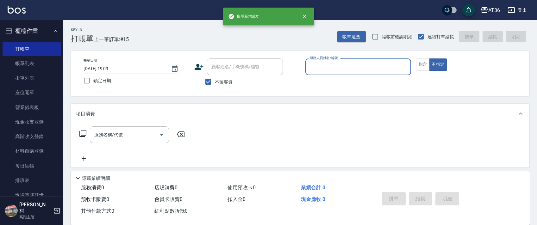
click at [319, 66] on input "服務人員姓名/編號" at bounding box center [358, 66] width 100 height 11
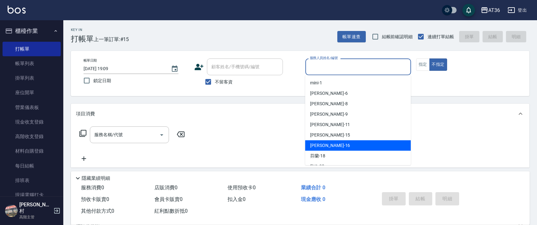
drag, startPoint x: 338, startPoint y: 143, endPoint x: 419, endPoint y: 98, distance: 93.0
click at [340, 144] on div "[PERSON_NAME] -16" at bounding box center [358, 146] width 106 height 10
type input "小鳳-16"
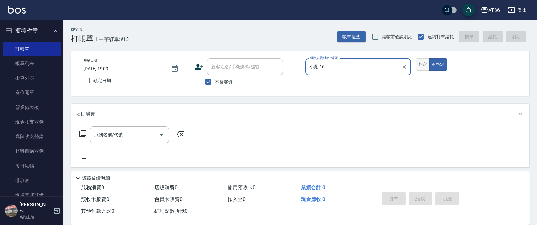
drag, startPoint x: 424, startPoint y: 65, endPoint x: 427, endPoint y: 65, distance: 3.2
click at [423, 65] on button "指定" at bounding box center [423, 65] width 14 height 12
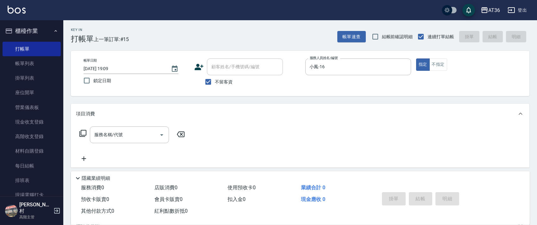
click at [85, 134] on icon at bounding box center [83, 134] width 8 height 8
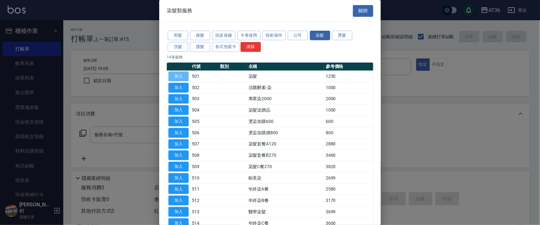
drag, startPoint x: 176, startPoint y: 76, endPoint x: 206, endPoint y: 155, distance: 84.6
click at [176, 78] on button "加入" at bounding box center [178, 77] width 20 height 10
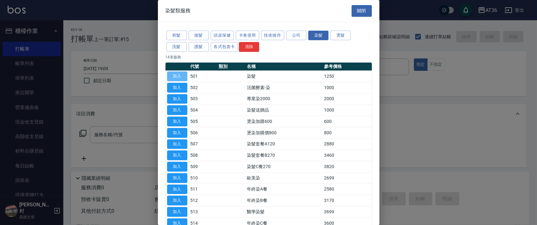
type input "染髮(501)"
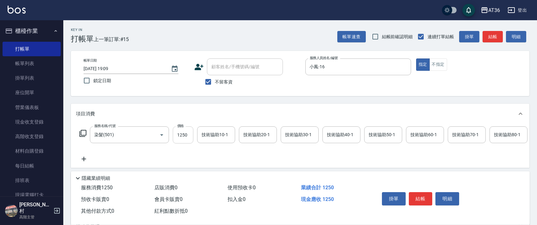
click at [179, 133] on input "1250" at bounding box center [183, 135] width 21 height 17
type input "1500"
drag, startPoint x: 421, startPoint y: 198, endPoint x: 419, endPoint y: 193, distance: 4.4
click at [420, 197] on button "結帳" at bounding box center [421, 198] width 24 height 13
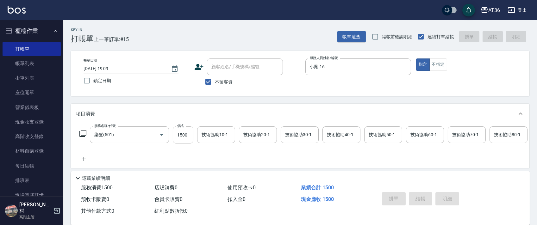
type input "[DATE] 19:10"
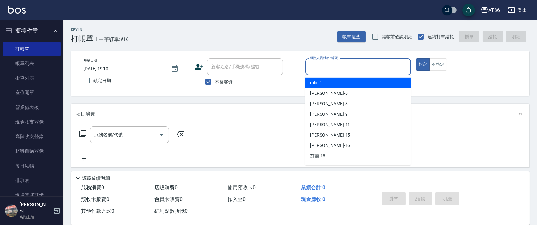
click at [312, 68] on input "服務人員姓名/編號" at bounding box center [358, 66] width 100 height 11
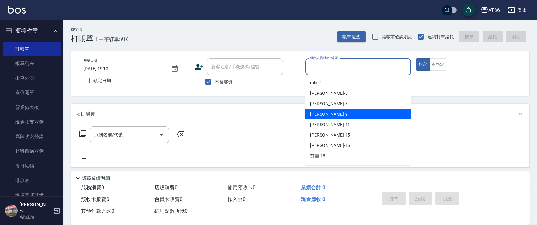
click at [325, 113] on div "美燕 -9" at bounding box center [358, 114] width 106 height 10
type input "美燕-9"
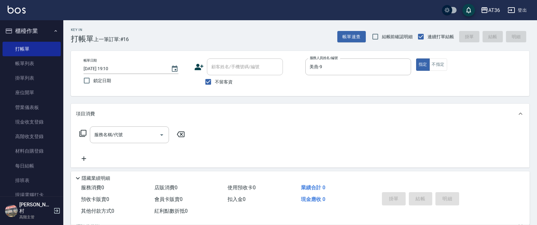
click at [80, 136] on icon at bounding box center [83, 134] width 8 height 8
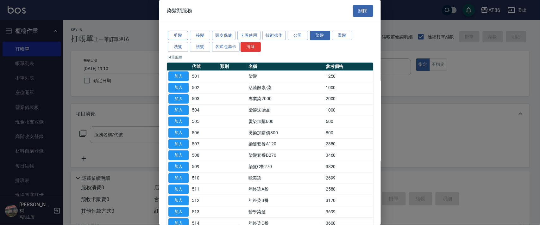
click at [183, 31] on button "剪髮" at bounding box center [178, 36] width 20 height 10
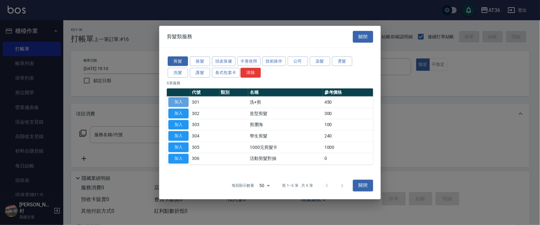
click at [181, 102] on button "加入" at bounding box center [178, 103] width 20 height 10
type input "洗+剪(301)"
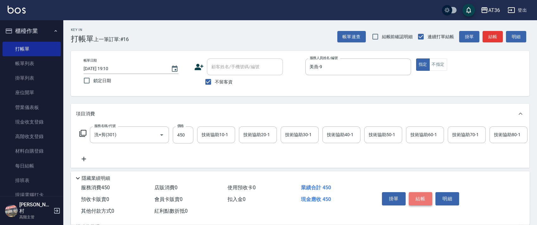
click at [425, 199] on button "結帳" at bounding box center [421, 198] width 24 height 13
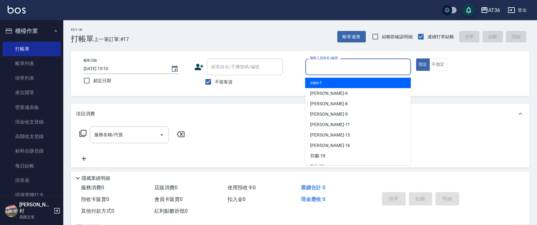
click at [317, 67] on input "服務人員姓名/編號" at bounding box center [358, 66] width 100 height 11
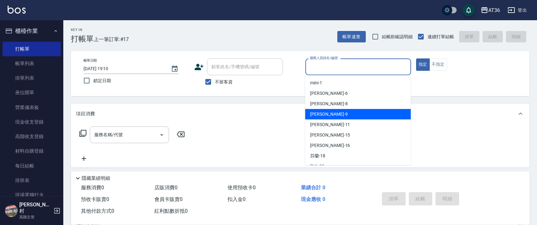
click at [332, 112] on div "美燕 -9" at bounding box center [358, 114] width 106 height 10
type input "美燕-9"
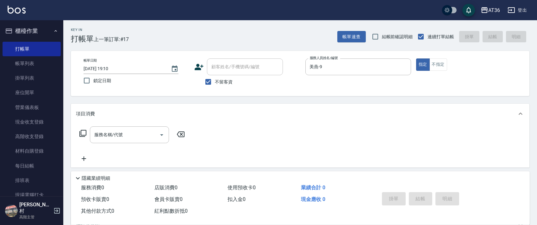
click at [83, 135] on icon at bounding box center [83, 134] width 8 height 8
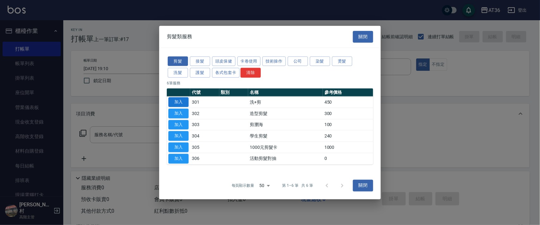
click at [184, 103] on button "加入" at bounding box center [178, 103] width 20 height 10
type input "洗+剪(301)"
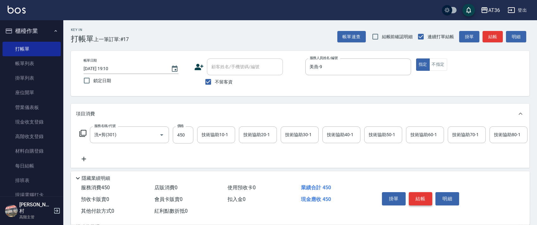
click at [419, 199] on button "結帳" at bounding box center [421, 198] width 24 height 13
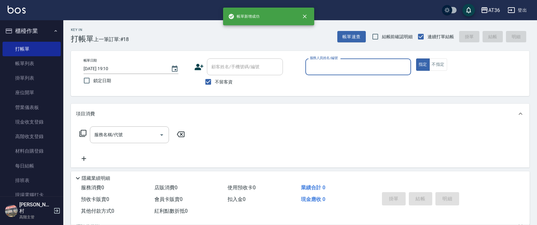
click at [311, 67] on input "服務人員姓名/編號" at bounding box center [358, 66] width 100 height 11
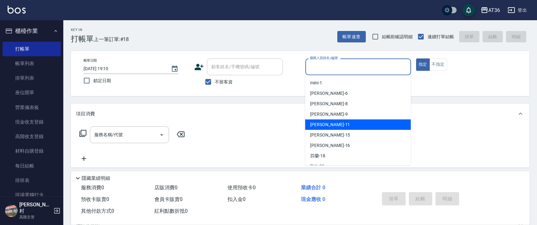
click at [322, 124] on span "[PERSON_NAME] -11" at bounding box center [330, 125] width 40 height 7
type input "[PERSON_NAME]-11"
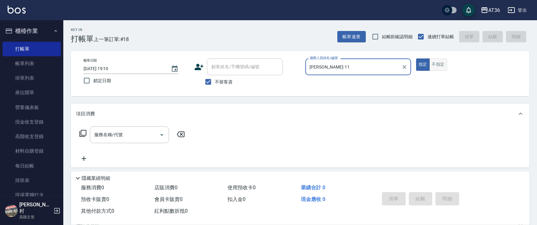
click at [434, 62] on button "不指定" at bounding box center [439, 65] width 18 height 12
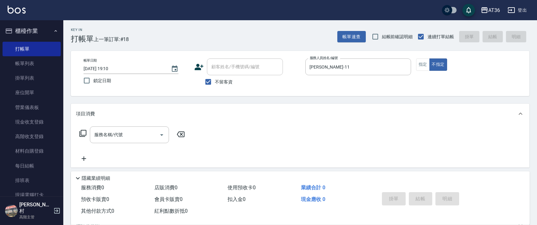
click at [84, 133] on icon at bounding box center [83, 134] width 8 height 8
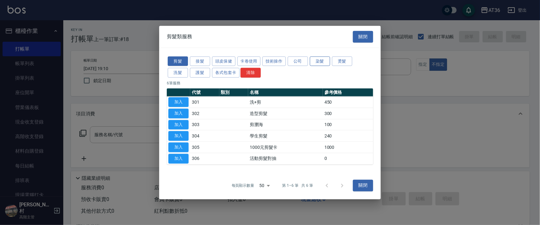
click at [322, 61] on button "染髮" at bounding box center [320, 61] width 20 height 10
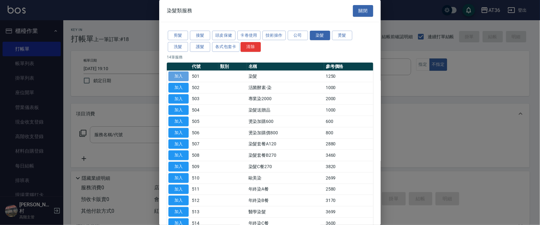
click at [181, 75] on button "加入" at bounding box center [178, 77] width 20 height 10
type input "染髮(501)"
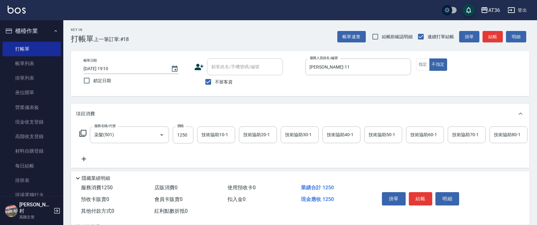
click at [80, 133] on icon at bounding box center [83, 134] width 8 height 8
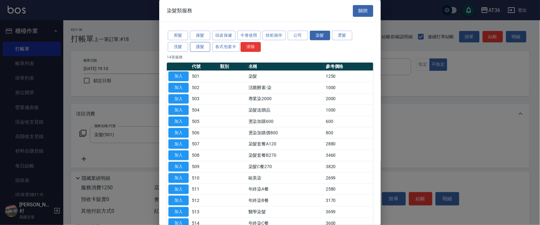
click at [201, 46] on button "護髮" at bounding box center [200, 47] width 20 height 10
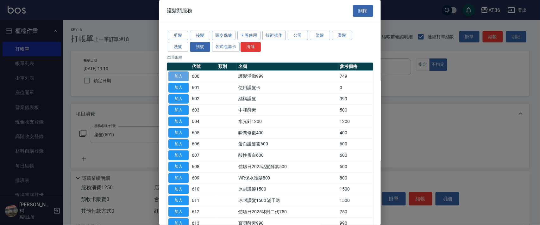
click at [180, 76] on button "加入" at bounding box center [178, 77] width 20 height 10
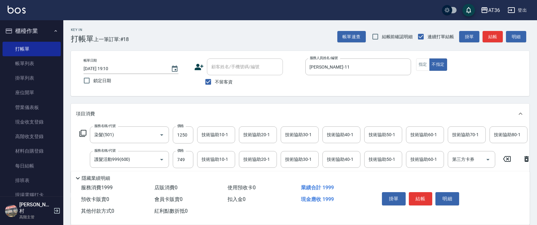
drag, startPoint x: 181, startPoint y: 137, endPoint x: 193, endPoint y: 139, distance: 12.4
click at [181, 137] on input "1250" at bounding box center [183, 135] width 21 height 17
drag, startPoint x: 183, startPoint y: 136, endPoint x: 204, endPoint y: 136, distance: 21.5
click at [183, 136] on input "1250" at bounding box center [183, 135] width 21 height 17
type input "2090"
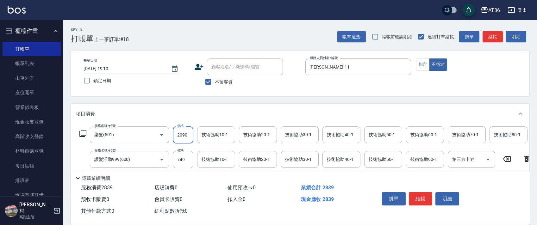
click at [331, 133] on div "技術協助40-1 技術協助40-1" at bounding box center [342, 135] width 38 height 17
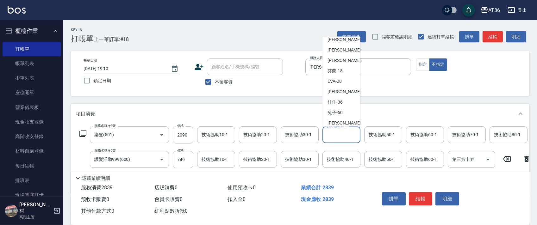
scroll to position [103, 0]
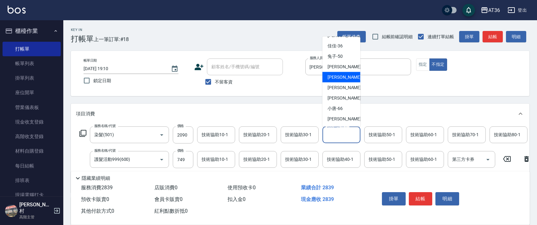
click at [340, 79] on span "[PERSON_NAME] -56" at bounding box center [348, 77] width 40 height 7
type input "[PERSON_NAME]-56"
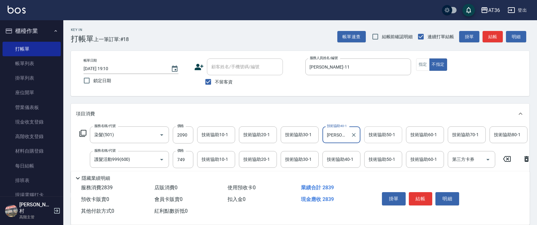
click at [374, 133] on div "技術協助50-1 技術協助50-1" at bounding box center [383, 135] width 38 height 17
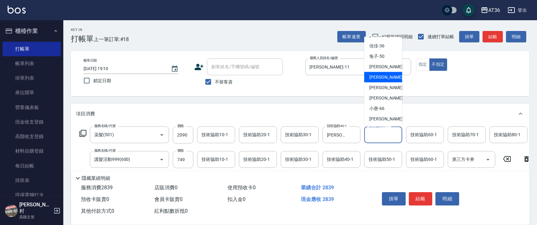
click at [382, 79] on span "[PERSON_NAME] -56" at bounding box center [389, 77] width 40 height 7
type input "[PERSON_NAME]-56"
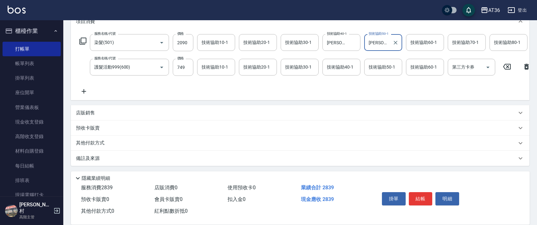
scroll to position [99, 0]
click at [103, 145] on p "其他付款方式" at bounding box center [92, 143] width 32 height 7
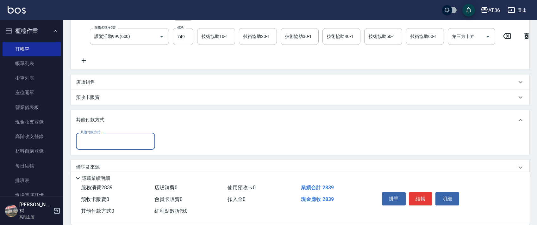
scroll to position [139, 0]
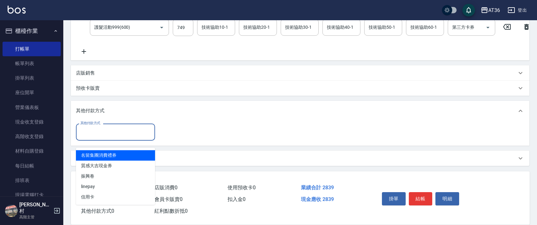
drag, startPoint x: 102, startPoint y: 135, endPoint x: 137, endPoint y: 148, distance: 38.2
click at [102, 137] on input "其他付款方式" at bounding box center [115, 132] width 73 height 11
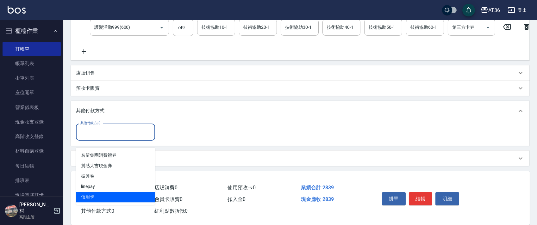
drag, startPoint x: 82, startPoint y: 189, endPoint x: 157, endPoint y: 126, distance: 98.2
click at [87, 192] on span "信用卡" at bounding box center [115, 197] width 79 height 10
type input "信用卡"
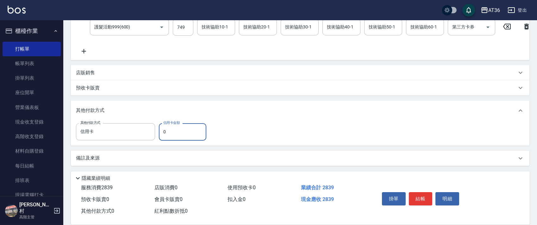
click at [160, 133] on input "0" at bounding box center [182, 131] width 47 height 17
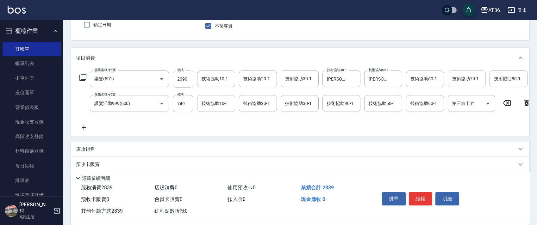
scroll to position [0, 0]
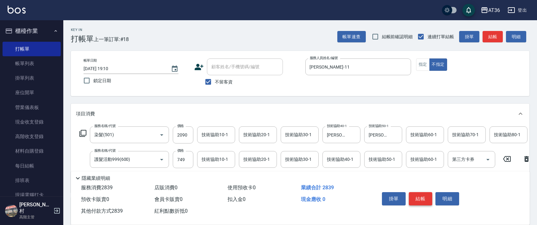
type input "2839"
click at [421, 197] on button "結帳" at bounding box center [421, 198] width 24 height 13
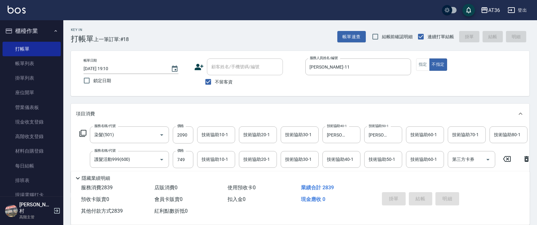
type input "[DATE] 19:11"
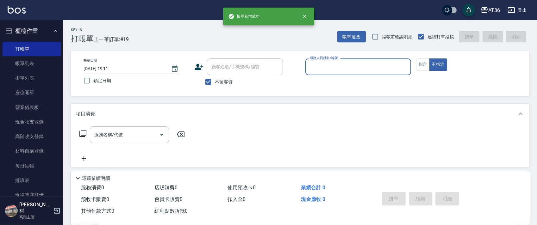
click at [316, 65] on input "服務人員姓名/編號" at bounding box center [358, 66] width 100 height 11
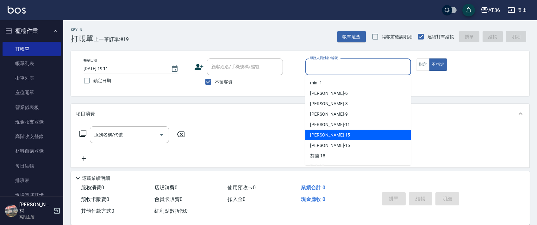
click at [346, 131] on div "[PERSON_NAME] -15" at bounding box center [358, 135] width 106 height 10
type input "阡慧-15"
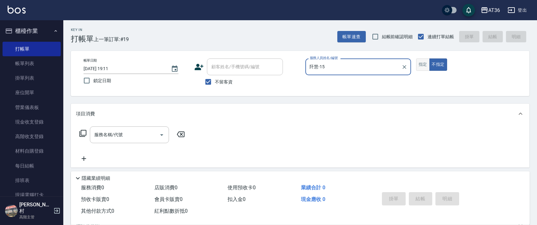
click at [426, 62] on button "指定" at bounding box center [423, 65] width 14 height 12
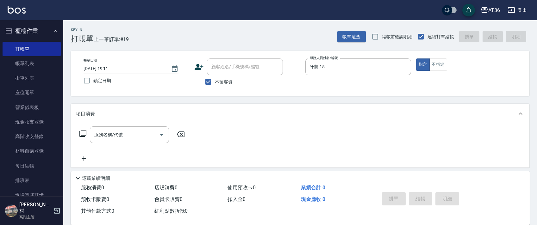
click at [84, 132] on icon at bounding box center [83, 134] width 8 height 8
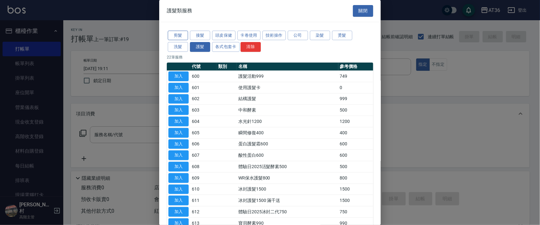
click at [181, 35] on button "剪髮" at bounding box center [178, 36] width 20 height 10
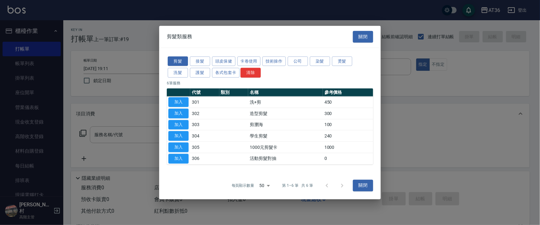
drag, startPoint x: 184, startPoint y: 101, endPoint x: 220, endPoint y: 151, distance: 61.4
click at [184, 103] on button "加入" at bounding box center [178, 103] width 20 height 10
type input "洗+剪(301)"
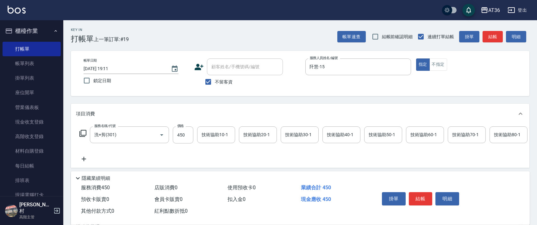
click at [333, 134] on div "技術協助40-1 技術協助40-1" at bounding box center [342, 135] width 38 height 17
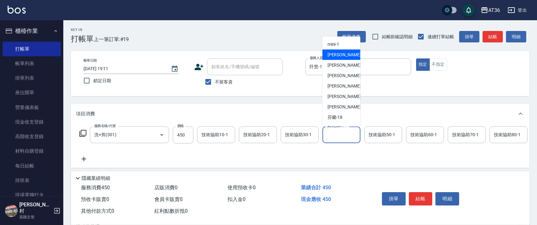
scroll to position [103, 0]
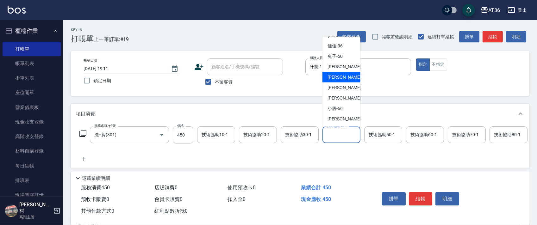
click at [340, 80] on span "[PERSON_NAME] -56" at bounding box center [348, 77] width 40 height 7
type input "[PERSON_NAME]-56"
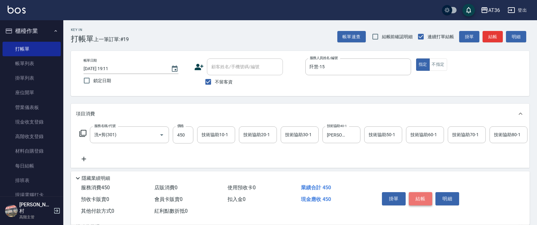
click at [418, 199] on button "結帳" at bounding box center [421, 198] width 24 height 13
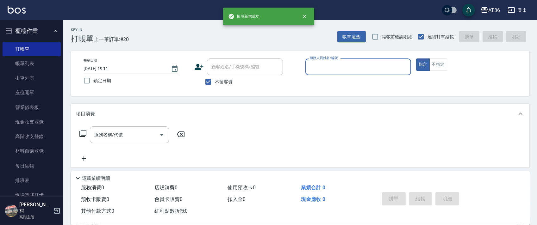
click at [310, 68] on input "服務人員姓名/編號" at bounding box center [358, 66] width 100 height 11
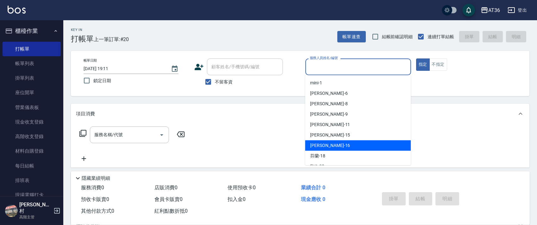
click at [323, 146] on span "[PERSON_NAME] -16" at bounding box center [330, 145] width 40 height 7
type input "小鳳-16"
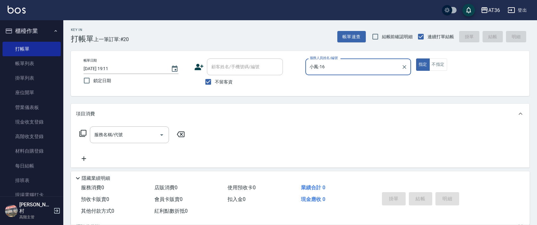
click at [81, 134] on icon at bounding box center [83, 134] width 8 height 8
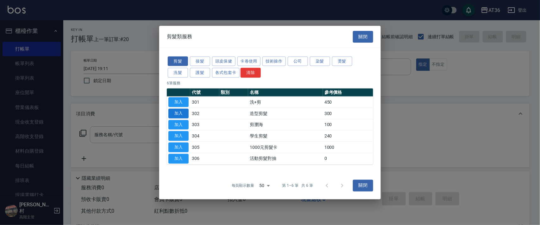
click at [178, 111] on button "加入" at bounding box center [178, 114] width 20 height 10
type input "造型剪髮(302)"
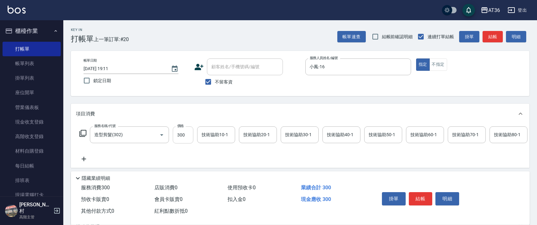
click at [178, 133] on input "300" at bounding box center [183, 135] width 21 height 17
type input "280"
click at [424, 196] on button "結帳" at bounding box center [421, 198] width 24 height 13
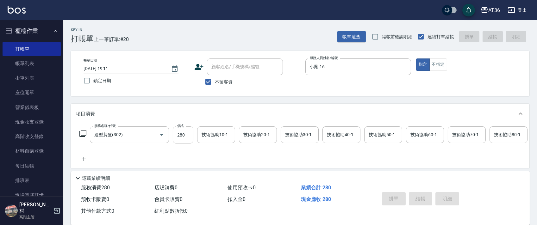
type input "[DATE] 19:12"
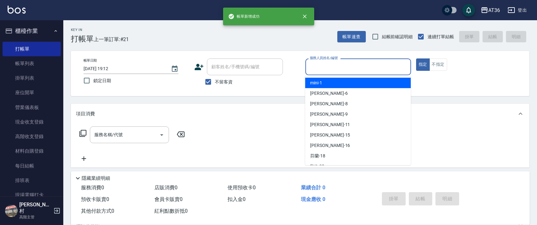
drag, startPoint x: 311, startPoint y: 66, endPoint x: 315, endPoint y: 72, distance: 6.5
click at [312, 70] on input "服務人員姓名/編號" at bounding box center [358, 66] width 100 height 11
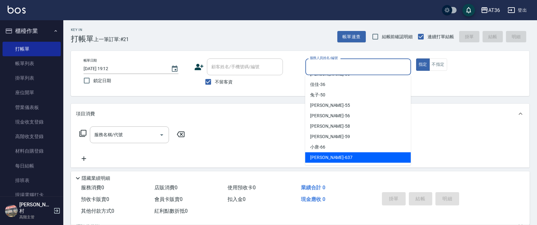
click at [325, 158] on span "憶琳 -637" at bounding box center [331, 157] width 42 height 7
type input "憶琳-637"
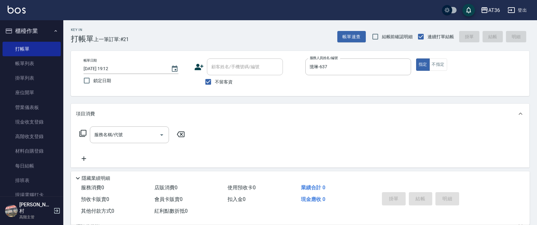
click at [82, 133] on icon at bounding box center [83, 134] width 8 height 8
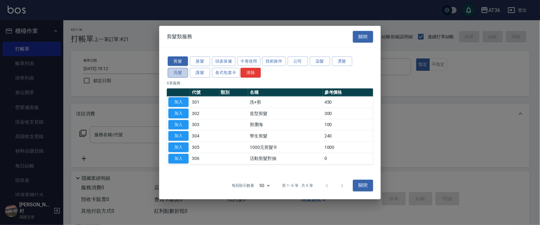
click at [178, 72] on button "洗髮" at bounding box center [178, 73] width 20 height 10
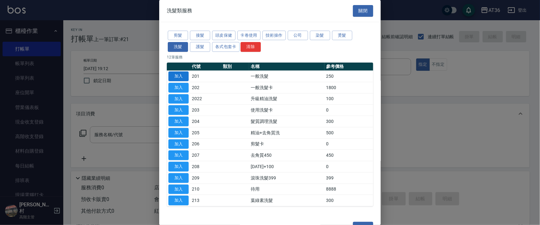
click at [177, 76] on button "加入" at bounding box center [178, 77] width 20 height 10
type input "一般洗髮(201)"
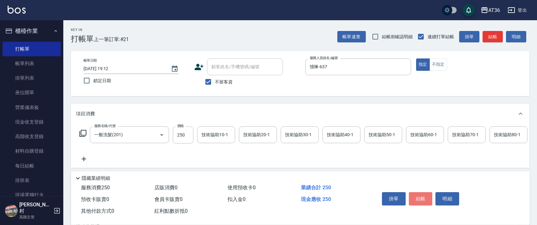
click at [423, 199] on button "結帳" at bounding box center [421, 198] width 24 height 13
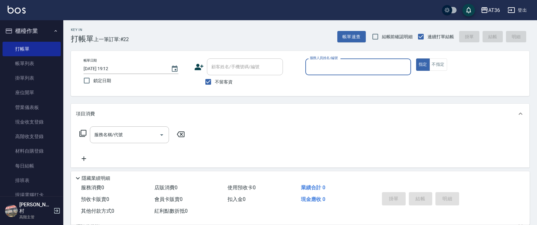
click at [314, 67] on input "服務人員姓名/編號" at bounding box center [358, 66] width 100 height 11
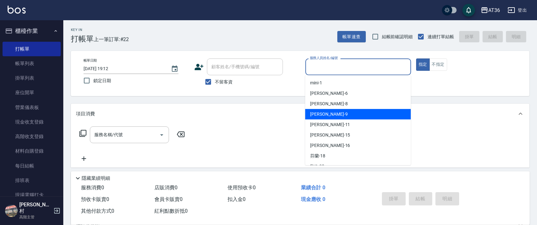
click at [328, 117] on div "美燕 -9" at bounding box center [358, 114] width 106 height 10
type input "美燕-9"
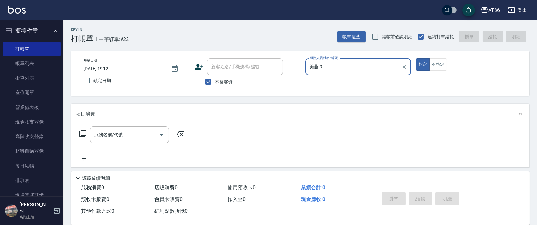
click at [85, 133] on icon at bounding box center [83, 134] width 8 height 8
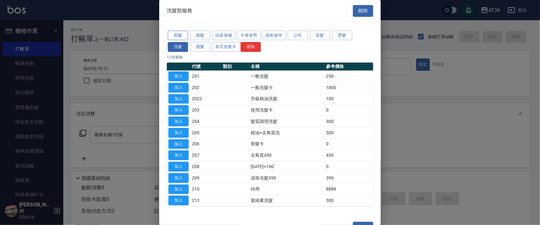
click at [180, 34] on button "剪髮" at bounding box center [178, 36] width 20 height 10
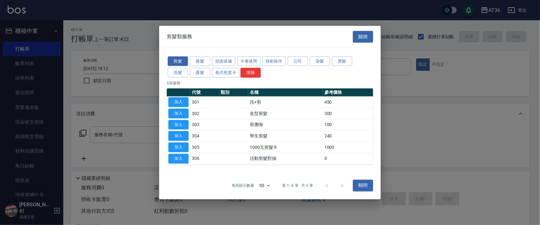
drag, startPoint x: 176, startPoint y: 109, endPoint x: 198, endPoint y: 151, distance: 47.2
click at [176, 110] on button "加入" at bounding box center [178, 114] width 20 height 10
type input "造型剪髮(302)"
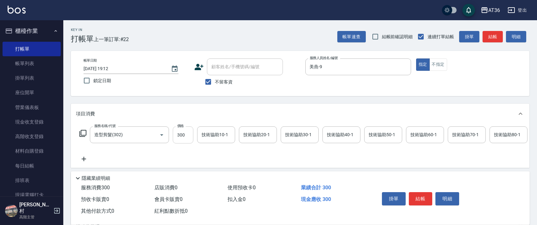
click at [179, 137] on input "300" at bounding box center [183, 135] width 21 height 17
type input "280"
click at [414, 197] on button "結帳" at bounding box center [421, 198] width 24 height 13
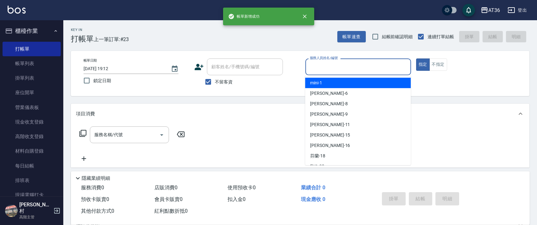
drag, startPoint x: 314, startPoint y: 67, endPoint x: 343, endPoint y: 91, distance: 36.6
click at [314, 68] on input "服務人員姓名/編號" at bounding box center [358, 66] width 100 height 11
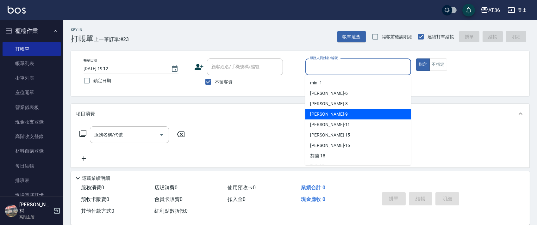
click at [324, 113] on div "美燕 -9" at bounding box center [358, 114] width 106 height 10
type input "美燕-9"
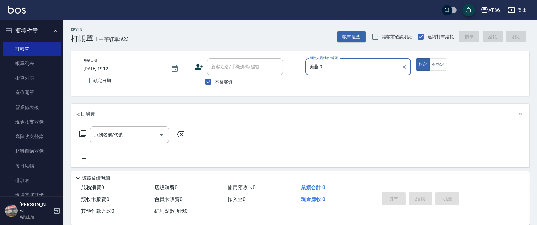
click at [84, 134] on icon at bounding box center [83, 134] width 8 height 8
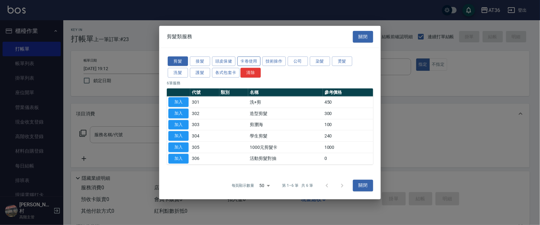
click at [249, 62] on button "卡卷使用" at bounding box center [248, 61] width 23 height 10
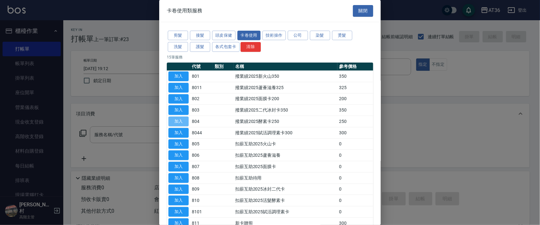
drag, startPoint x: 178, startPoint y: 121, endPoint x: 475, endPoint y: 166, distance: 300.1
click at [179, 120] on button "加入" at bounding box center [178, 122] width 20 height 10
type input "撥業績2025酵素卡250(804)"
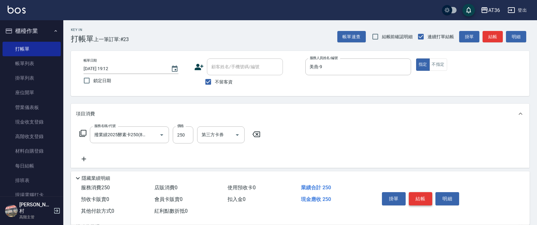
click at [419, 197] on button "結帳" at bounding box center [421, 198] width 24 height 13
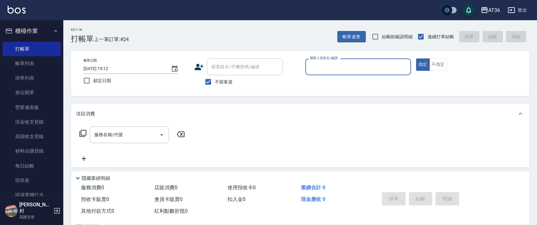
drag, startPoint x: 319, startPoint y: 67, endPoint x: 332, endPoint y: 74, distance: 14.4
click at [319, 67] on input "服務人員姓名/編號" at bounding box center [358, 66] width 100 height 11
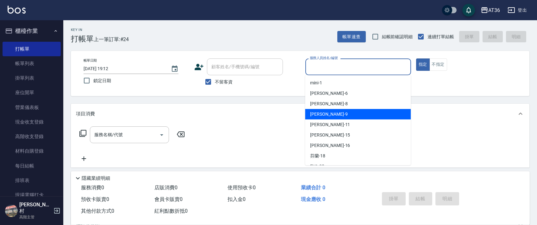
click at [322, 116] on span "美燕 -9" at bounding box center [328, 114] width 37 height 7
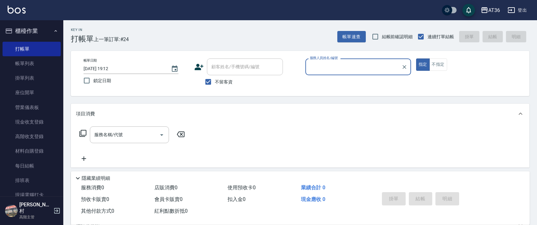
type input "美燕-9"
click at [81, 131] on icon at bounding box center [83, 134] width 8 height 8
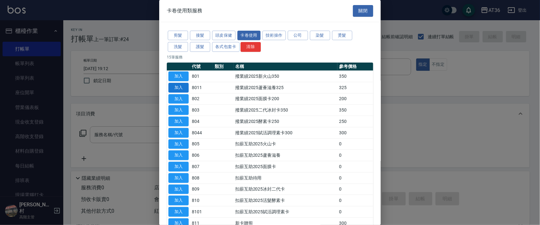
click at [177, 86] on button "加入" at bounding box center [178, 88] width 20 height 10
type input "撥業績2025蘆薈滋養325(8011)"
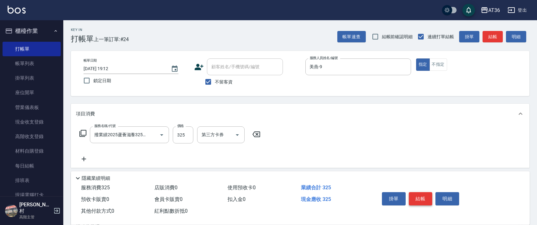
click at [416, 199] on button "結帳" at bounding box center [421, 198] width 24 height 13
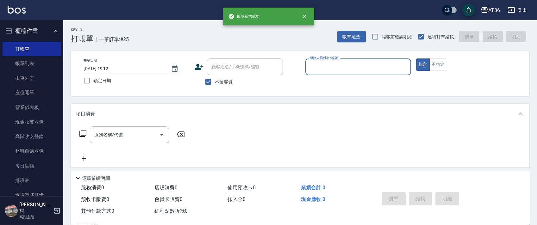
click at [318, 71] on input "服務人員姓名/編號" at bounding box center [358, 66] width 100 height 11
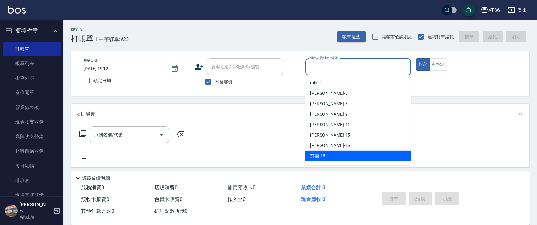
click at [318, 154] on span "芬蘭 -18" at bounding box center [317, 156] width 15 height 7
type input "芬蘭-18"
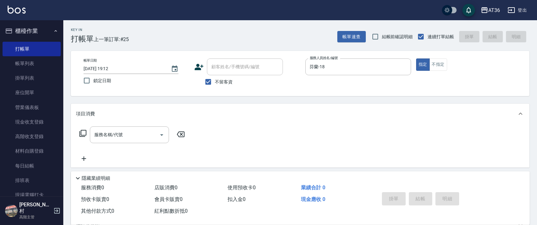
click at [82, 133] on icon at bounding box center [83, 134] width 8 height 8
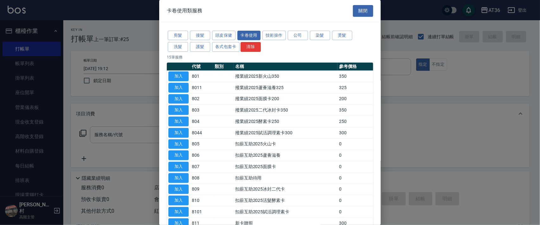
drag, startPoint x: 183, startPoint y: 107, endPoint x: 485, endPoint y: 197, distance: 314.5
click at [183, 108] on button "加入" at bounding box center [178, 110] width 20 height 10
type input "撥業績2025二代冰封卡350(803)"
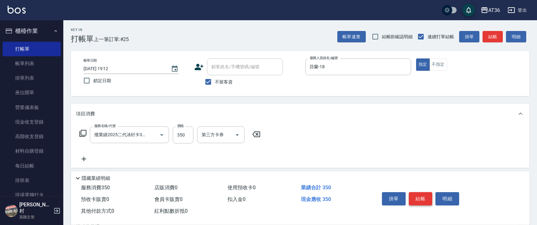
click at [421, 198] on button "結帳" at bounding box center [421, 198] width 24 height 13
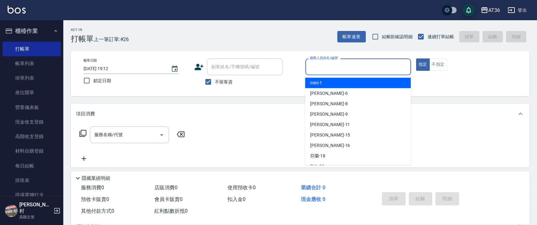
click at [313, 67] on input "服務人員姓名/編號" at bounding box center [358, 66] width 100 height 11
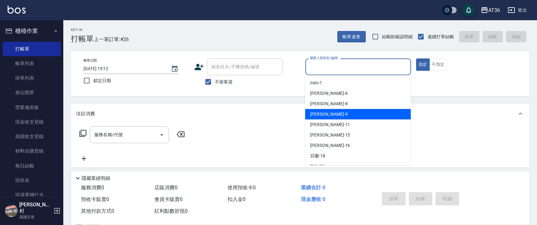
click at [327, 117] on div "美燕 -9" at bounding box center [358, 114] width 106 height 10
type input "美燕-9"
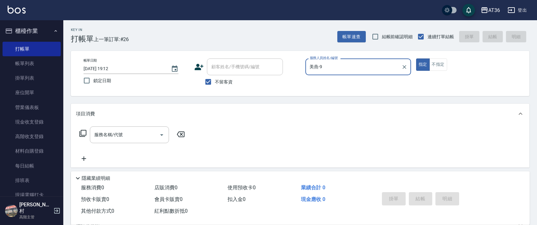
click at [81, 134] on icon at bounding box center [82, 133] width 7 height 7
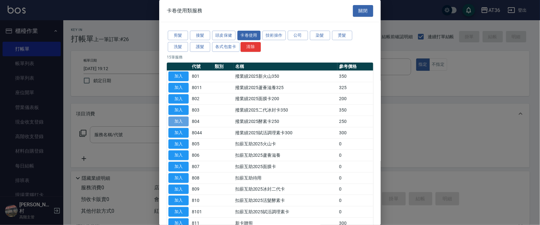
click at [180, 123] on button "加入" at bounding box center [178, 122] width 20 height 10
type input "撥業績2025酵素卡250(804)"
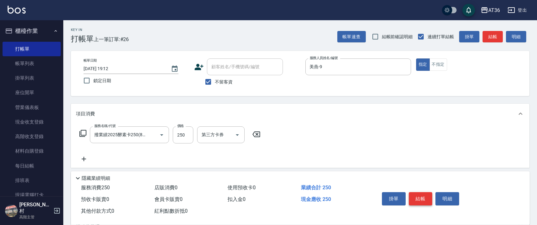
click at [418, 199] on button "結帳" at bounding box center [421, 198] width 24 height 13
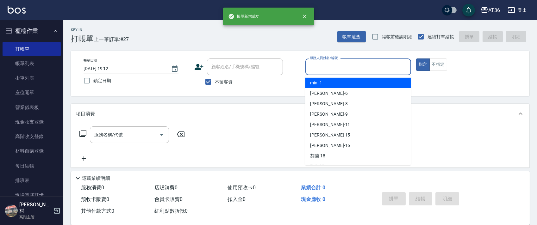
drag, startPoint x: 320, startPoint y: 69, endPoint x: 345, endPoint y: 91, distance: 33.2
click at [320, 70] on input "服務人員姓名/編號" at bounding box center [358, 66] width 100 height 11
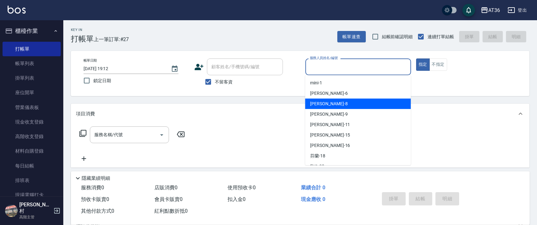
click at [331, 95] on div "伶伶 -6" at bounding box center [358, 93] width 106 height 10
type input "伶伶-6"
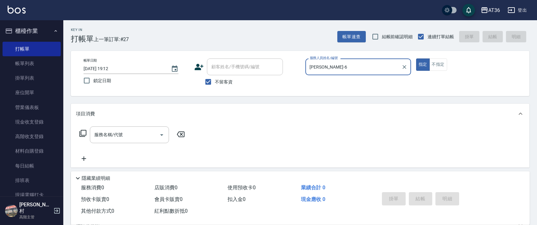
click at [82, 136] on icon at bounding box center [83, 134] width 8 height 8
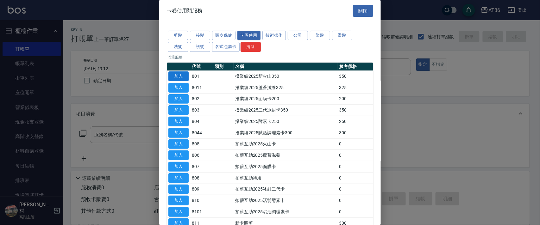
click at [181, 78] on button "加入" at bounding box center [178, 77] width 20 height 10
type input "撥業績2025新火山350(801)"
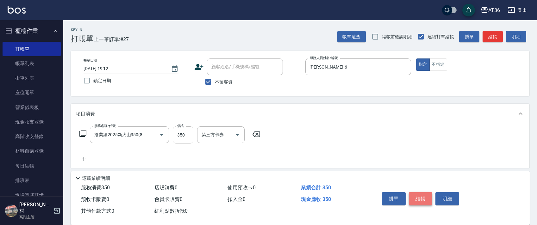
click at [423, 203] on button "結帳" at bounding box center [421, 198] width 24 height 13
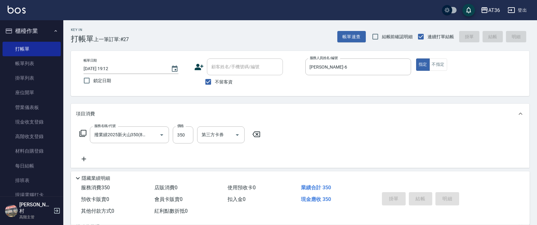
type input "2025/09/16 19:13"
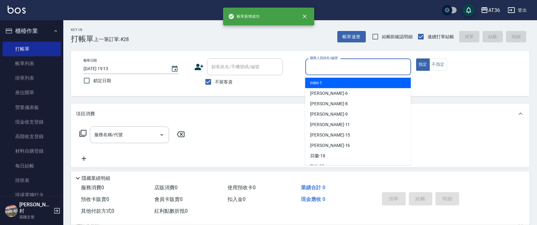
drag, startPoint x: 313, startPoint y: 66, endPoint x: 343, endPoint y: 93, distance: 40.1
click at [313, 66] on input "服務人員姓名/編號" at bounding box center [358, 66] width 100 height 11
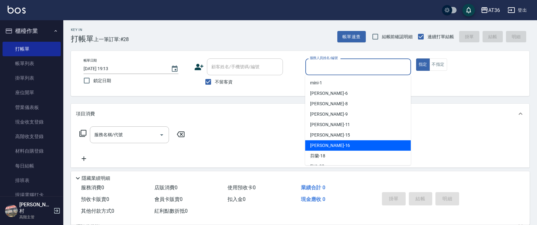
click at [331, 144] on div "[PERSON_NAME] -16" at bounding box center [358, 146] width 106 height 10
type input "小鳳-16"
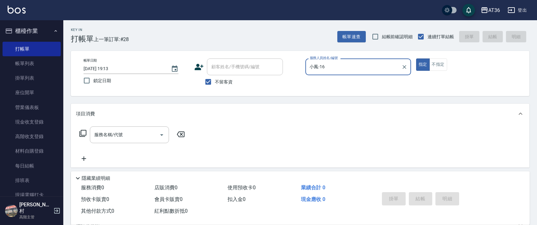
click at [84, 132] on icon at bounding box center [83, 134] width 8 height 8
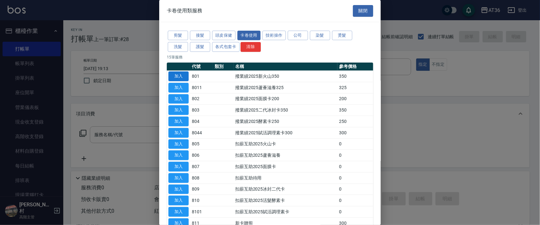
click at [183, 78] on button "加入" at bounding box center [178, 77] width 20 height 10
type input "撥業績2025新火山350(801)"
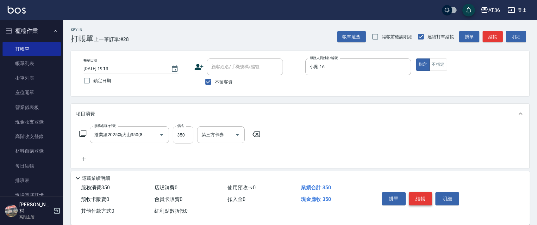
click at [421, 199] on button "結帳" at bounding box center [421, 198] width 24 height 13
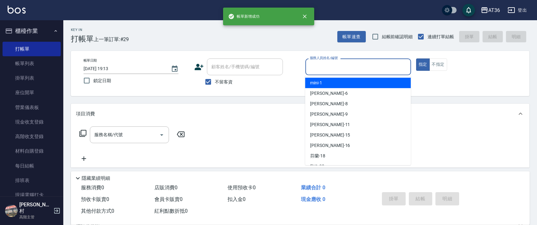
drag, startPoint x: 318, startPoint y: 63, endPoint x: 362, endPoint y: 98, distance: 56.4
click at [318, 65] on input "服務人員姓名/編號" at bounding box center [358, 66] width 100 height 11
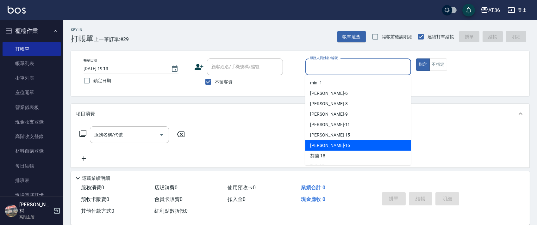
click at [340, 142] on div "[PERSON_NAME] -16" at bounding box center [358, 146] width 106 height 10
type input "小鳳-16"
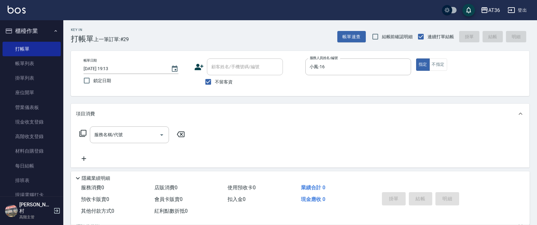
click at [81, 134] on icon at bounding box center [83, 134] width 8 height 8
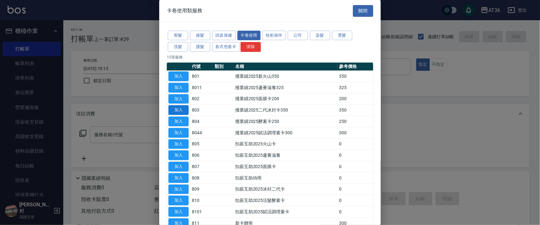
click at [178, 109] on button "加入" at bounding box center [178, 110] width 20 height 10
type input "撥業績2025二代冰封卡350(803)"
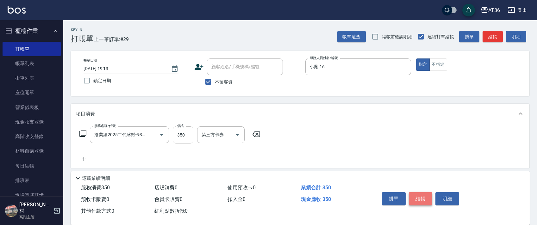
click at [423, 197] on button "結帳" at bounding box center [421, 198] width 24 height 13
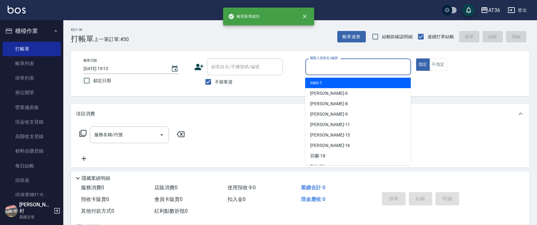
drag, startPoint x: 318, startPoint y: 70, endPoint x: 361, endPoint y: 91, distance: 47.9
click at [317, 71] on input "服務人員姓名/編號" at bounding box center [358, 66] width 100 height 11
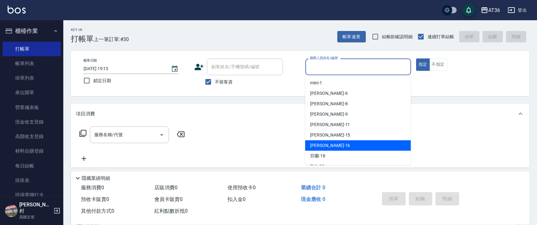
drag, startPoint x: 325, startPoint y: 144, endPoint x: 365, endPoint y: 134, distance: 40.5
click at [327, 144] on div "[PERSON_NAME] -16" at bounding box center [358, 146] width 106 height 10
type input "小鳳-16"
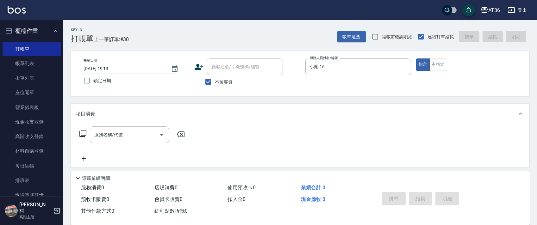
click at [84, 132] on icon at bounding box center [83, 134] width 8 height 8
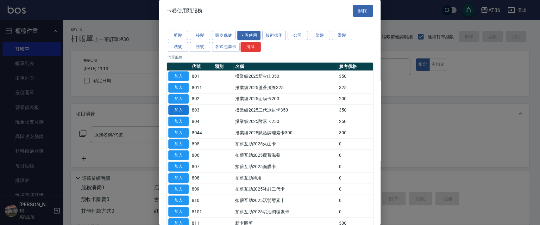
click at [184, 111] on button "加入" at bounding box center [178, 110] width 20 height 10
type input "撥業績2025二代冰封卡350(803)"
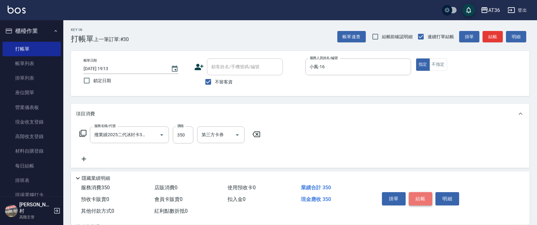
click at [423, 202] on button "結帳" at bounding box center [421, 198] width 24 height 13
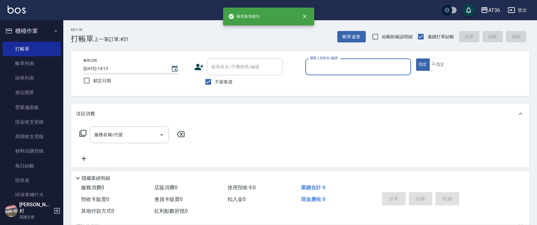
click at [309, 68] on input "服務人員姓名/編號" at bounding box center [358, 66] width 100 height 11
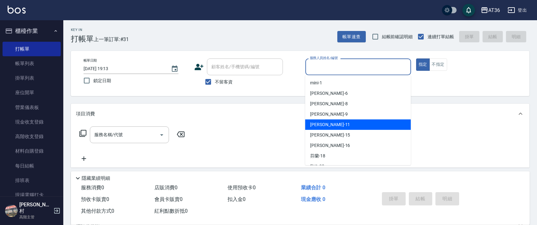
click at [322, 124] on span "[PERSON_NAME] -11" at bounding box center [330, 125] width 40 height 7
type input "[PERSON_NAME]-11"
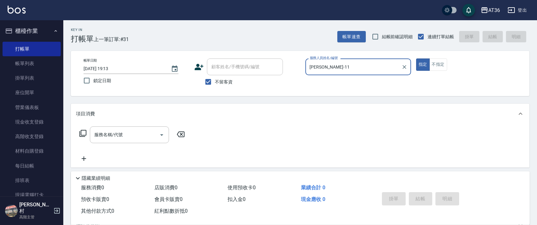
click at [81, 134] on icon at bounding box center [82, 133] width 7 height 7
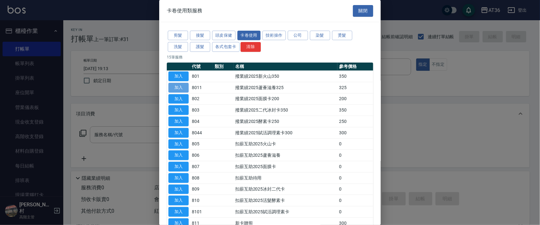
click at [181, 86] on button "加入" at bounding box center [178, 88] width 20 height 10
type input "撥業績2025蘆薈滋養325(8011)"
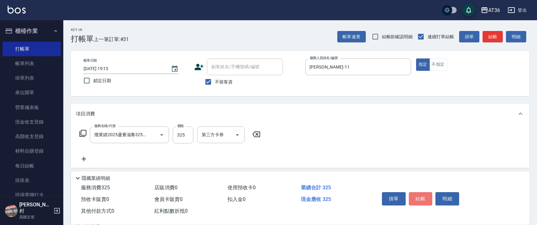
click at [422, 201] on button "結帳" at bounding box center [421, 198] width 24 height 13
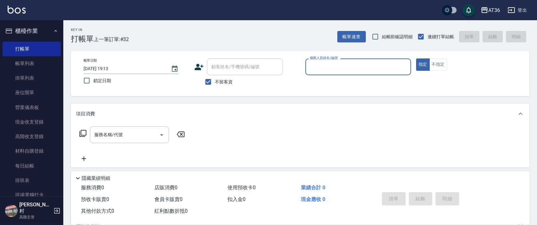
drag, startPoint x: 313, startPoint y: 71, endPoint x: 353, endPoint y: 96, distance: 47.0
click at [312, 73] on div "服務人員姓名/編號" at bounding box center [359, 67] width 106 height 17
drag, startPoint x: 313, startPoint y: 72, endPoint x: 316, endPoint y: 74, distance: 3.6
click at [314, 73] on div "服務人員姓名/編號" at bounding box center [359, 67] width 106 height 17
click at [311, 64] on input "服務人員姓名/編號" at bounding box center [358, 66] width 100 height 11
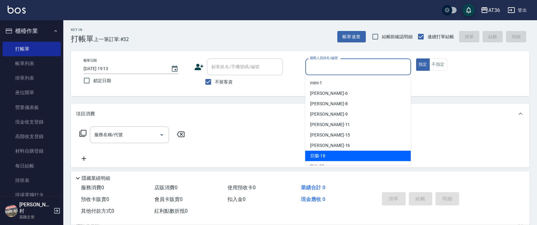
drag, startPoint x: 325, startPoint y: 155, endPoint x: 362, endPoint y: 108, distance: 60.0
click at [326, 155] on div "芬蘭 -18" at bounding box center [358, 156] width 106 height 10
type input "芬蘭-18"
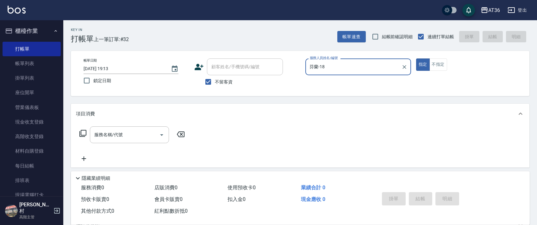
click at [85, 135] on icon at bounding box center [83, 134] width 8 height 8
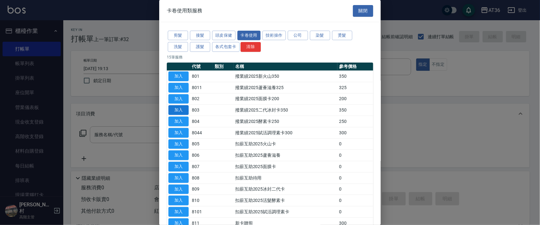
click at [179, 111] on button "加入" at bounding box center [178, 110] width 20 height 10
type input "撥業績2025二代冰封卡350(803)"
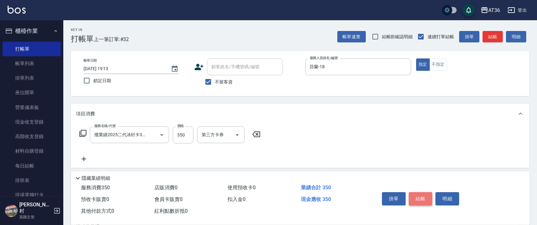
click at [419, 200] on button "結帳" at bounding box center [421, 198] width 24 height 13
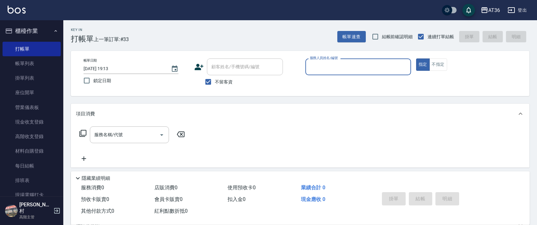
click at [313, 71] on input "服務人員姓名/編號" at bounding box center [358, 66] width 100 height 11
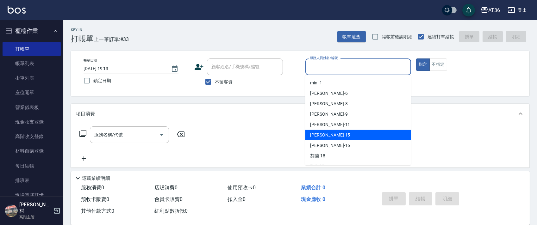
click at [327, 136] on div "[PERSON_NAME] -15" at bounding box center [358, 135] width 106 height 10
type input "阡慧-15"
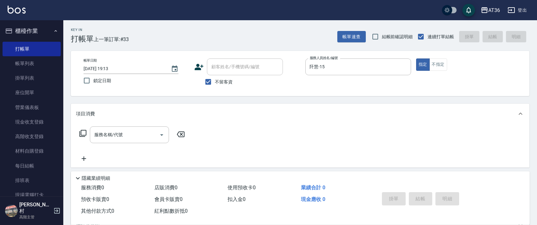
click at [82, 134] on icon at bounding box center [83, 134] width 8 height 8
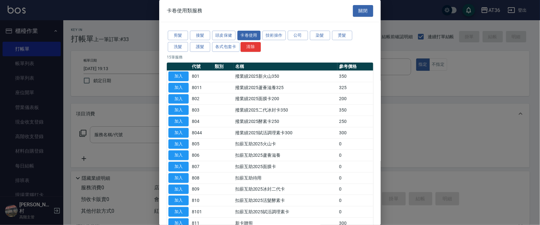
click at [201, 47] on button "護髮" at bounding box center [200, 47] width 20 height 10
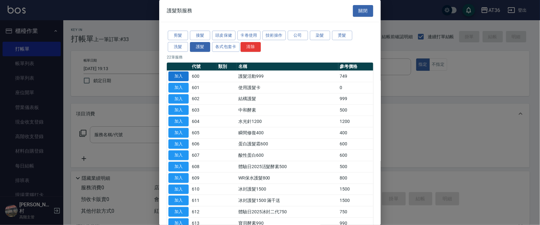
click at [178, 79] on button "加入" at bounding box center [178, 77] width 20 height 10
type input "護髮活動999(600)"
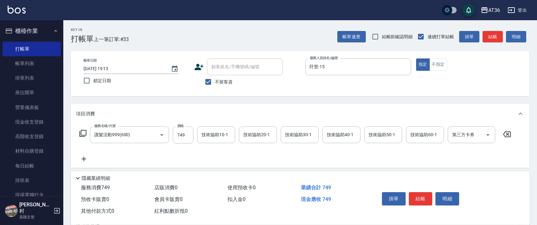
click at [83, 133] on icon at bounding box center [83, 134] width 8 height 8
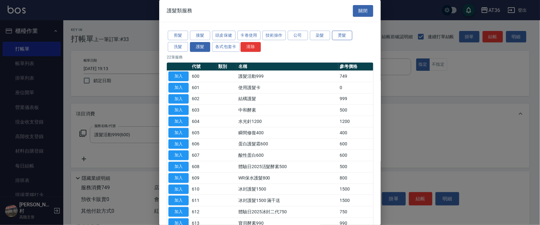
click at [345, 38] on button "燙髮" at bounding box center [342, 36] width 20 height 10
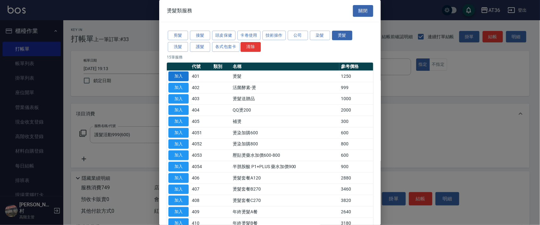
click at [185, 77] on button "加入" at bounding box center [178, 77] width 20 height 10
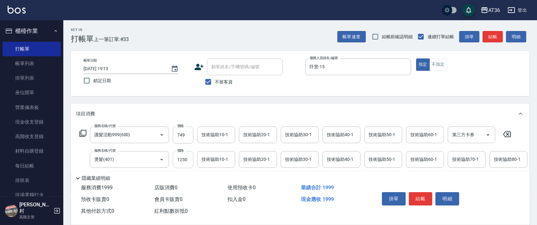
click at [180, 159] on input "1250" at bounding box center [183, 159] width 21 height 17
type input "2030"
click at [422, 199] on button "結帳" at bounding box center [421, 198] width 24 height 13
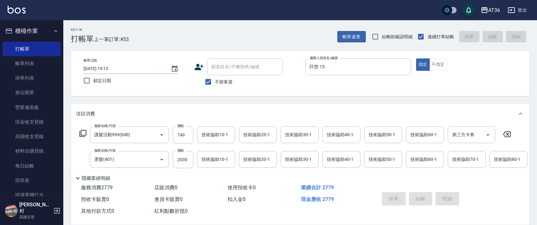
type input "2025/09/16 19:14"
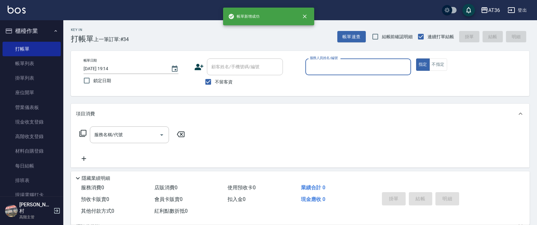
drag, startPoint x: 317, startPoint y: 66, endPoint x: 318, endPoint y: 70, distance: 4.2
click at [317, 67] on input "服務人員姓名/編號" at bounding box center [358, 66] width 100 height 11
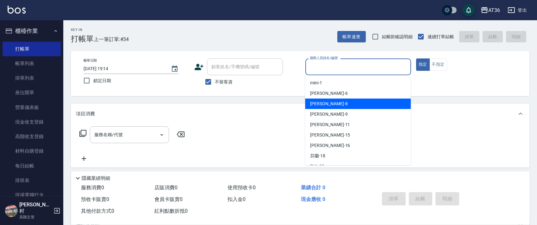
scroll to position [103, 0]
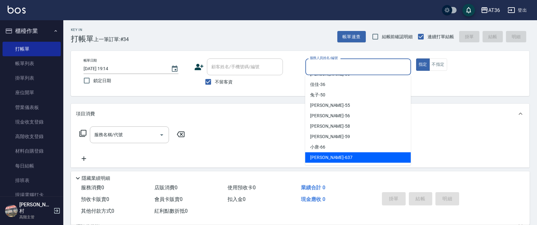
click at [321, 157] on span "憶琳 -637" at bounding box center [331, 157] width 42 height 7
type input "憶琳-637"
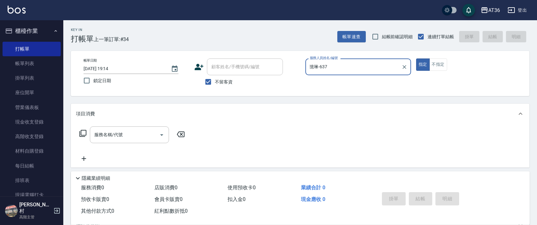
click at [80, 133] on icon at bounding box center [83, 134] width 8 height 8
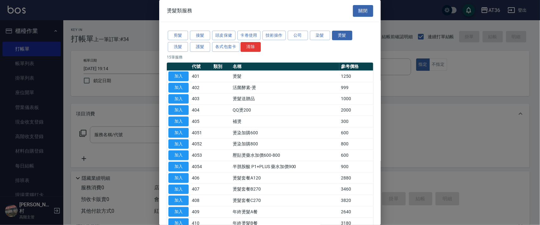
click at [179, 45] on button "洗髮" at bounding box center [178, 47] width 20 height 10
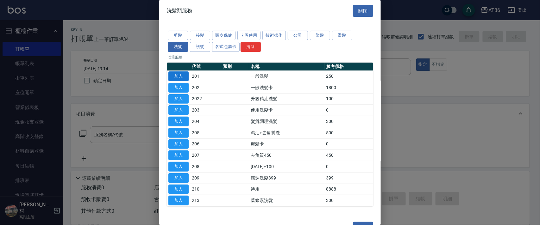
click at [180, 73] on button "加入" at bounding box center [178, 77] width 20 height 10
type input "一般洗髮(201)"
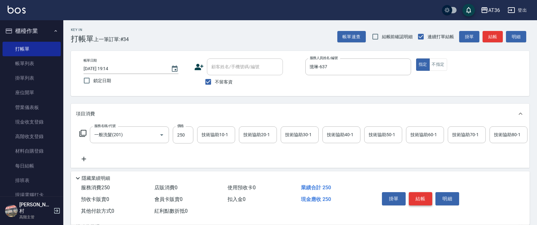
click at [422, 198] on button "結帳" at bounding box center [421, 198] width 24 height 13
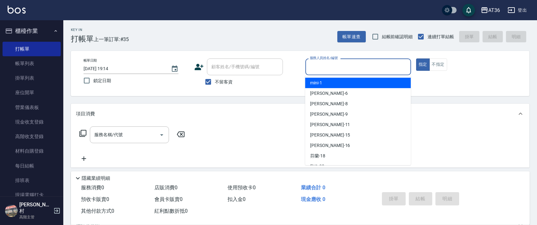
click at [313, 68] on input "服務人員姓名/編號" at bounding box center [358, 66] width 100 height 11
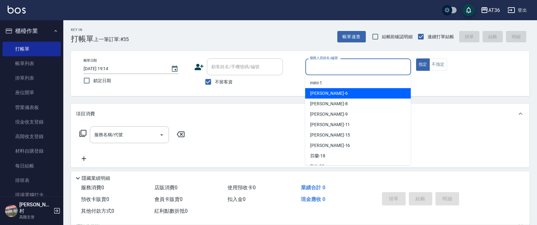
click at [325, 94] on div "伶伶 -6" at bounding box center [358, 93] width 106 height 10
type input "伶伶-6"
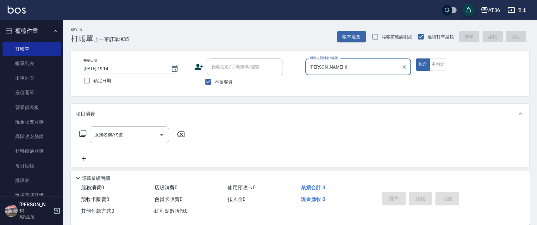
drag, startPoint x: 438, startPoint y: 64, endPoint x: 169, endPoint y: 86, distance: 269.7
click at [438, 64] on button "不指定" at bounding box center [439, 65] width 18 height 12
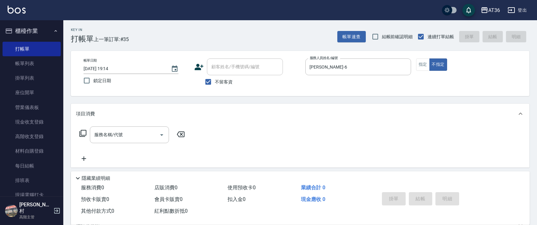
click at [84, 132] on icon at bounding box center [83, 134] width 8 height 8
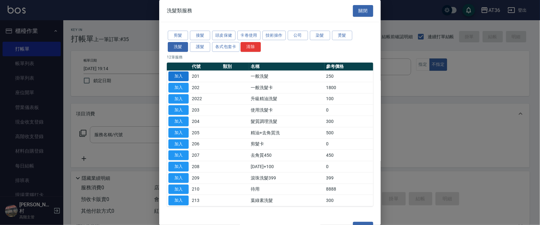
click at [178, 75] on button "加入" at bounding box center [178, 77] width 20 height 10
type input "一般洗髮(201)"
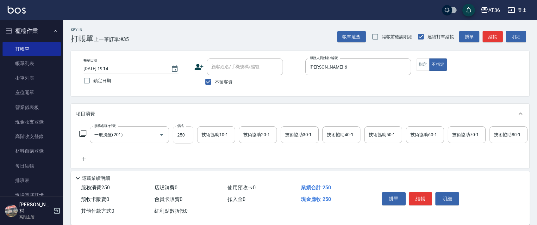
click at [177, 138] on input "250" at bounding box center [183, 135] width 21 height 17
type input "350"
click at [425, 199] on button "結帳" at bounding box center [421, 198] width 24 height 13
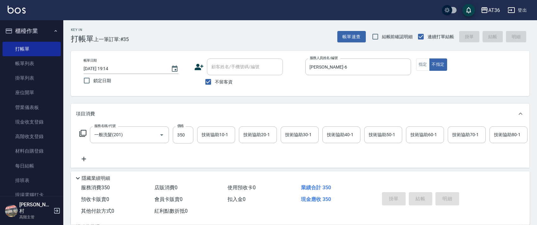
type input "2025/09/16 19:15"
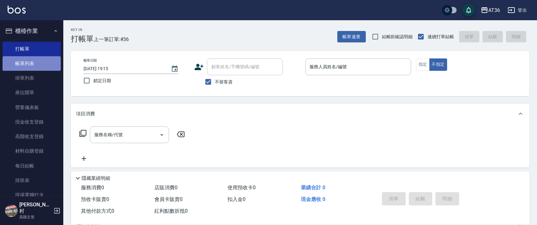
click at [32, 62] on link "帳單列表" at bounding box center [32, 63] width 58 height 15
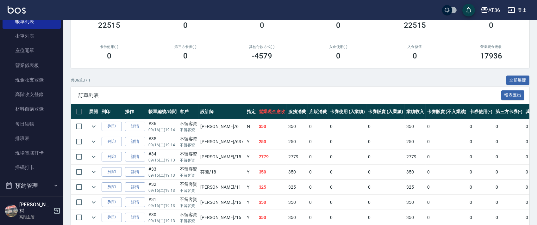
scroll to position [84, 0]
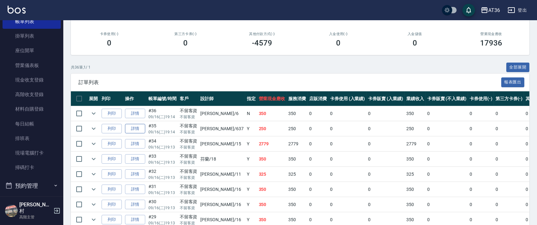
click at [140, 126] on link "詳情" at bounding box center [135, 129] width 20 height 10
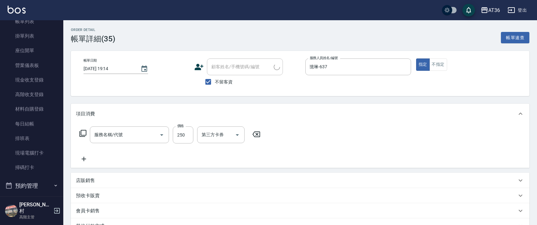
type input "2025/09/16 19:14"
checkbox input "true"
type input "憶琳-637"
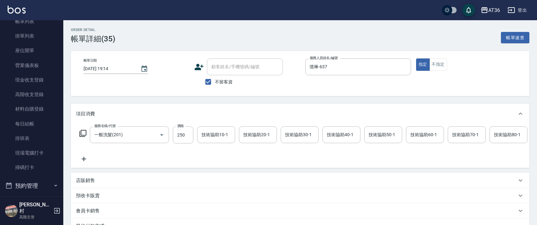
type input "一般洗髮(201)"
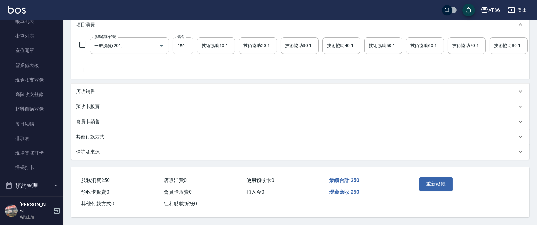
drag, startPoint x: 95, startPoint y: 97, endPoint x: 104, endPoint y: 132, distance: 36.9
click at [95, 95] on div "店販銷售" at bounding box center [296, 91] width 441 height 7
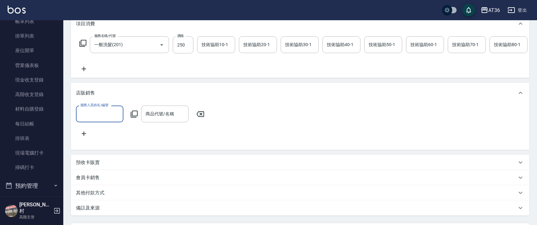
scroll to position [0, 0]
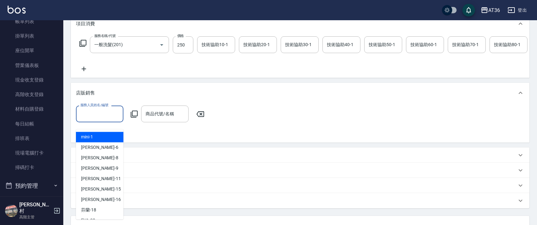
click at [89, 120] on input "服務人員姓名/編號" at bounding box center [100, 114] width 42 height 11
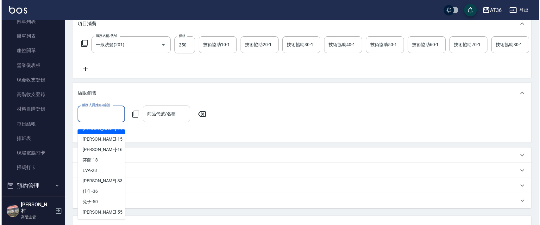
scroll to position [103, 0]
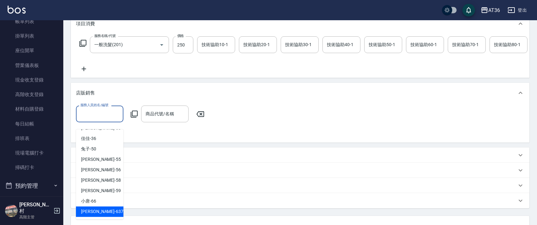
drag, startPoint x: 95, startPoint y: 211, endPoint x: 117, endPoint y: 144, distance: 70.2
click at [95, 210] on span "憶琳 -637" at bounding box center [102, 212] width 42 height 7
type input "憶琳-637"
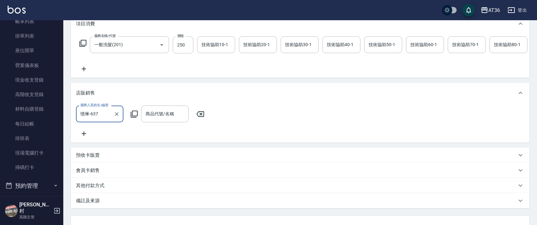
click at [133, 118] on icon at bounding box center [134, 114] width 8 height 8
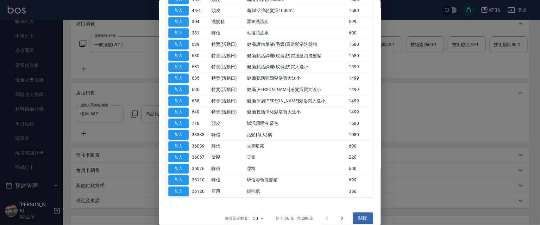
scroll to position [402, 0]
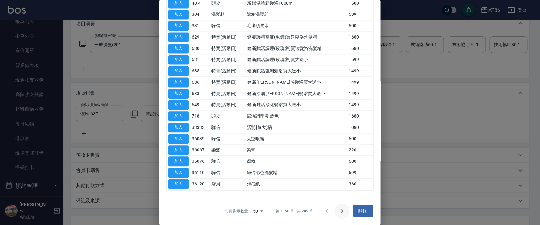
click at [338, 212] on icon "Go to next page" at bounding box center [342, 212] width 8 height 8
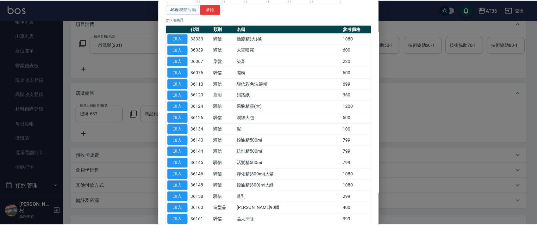
scroll to position [64, 0]
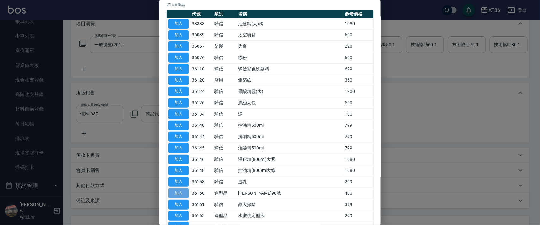
click at [182, 193] on button "加入" at bounding box center [178, 194] width 20 height 10
type input "華旭90臘"
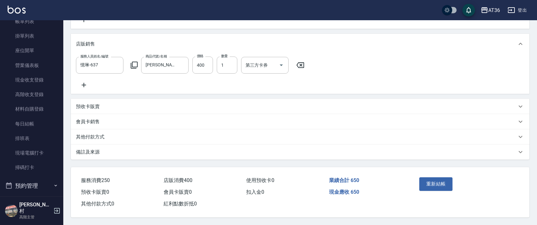
scroll to position [154, 0]
click at [432, 186] on button "重新結帳" at bounding box center [436, 184] width 34 height 13
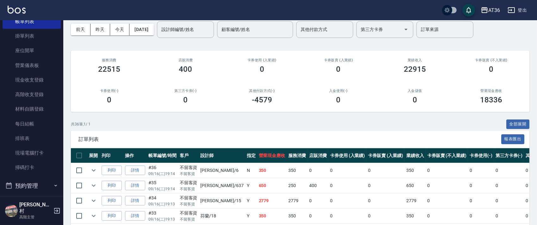
scroll to position [84, 0]
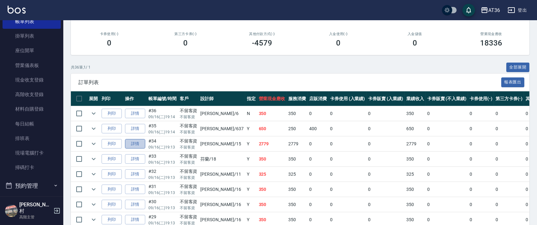
click at [137, 143] on link "詳情" at bounding box center [135, 144] width 20 height 10
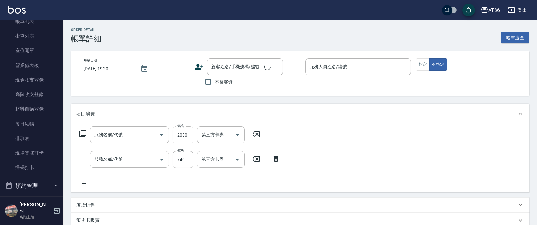
type input "2025/09/16 19:13"
checkbox input "true"
type input "阡慧-15"
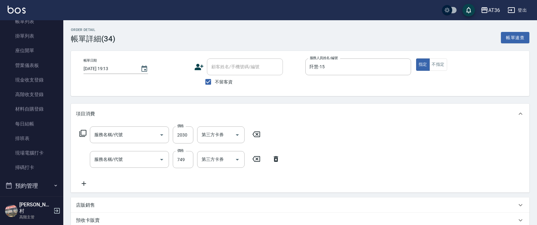
type input "燙髮(401)"
type input "護髮活動999(600)"
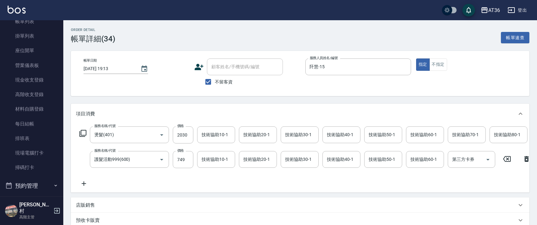
scroll to position [122, 0]
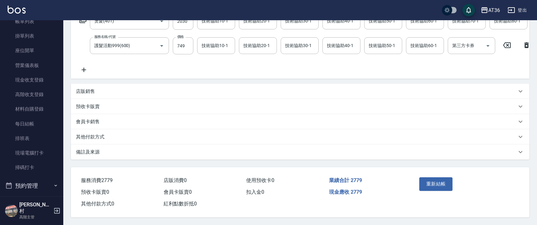
click at [101, 136] on p "其他付款方式" at bounding box center [90, 137] width 28 height 7
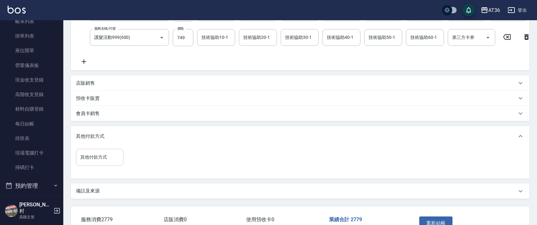
click at [89, 163] on input "其他付款方式" at bounding box center [100, 157] width 42 height 11
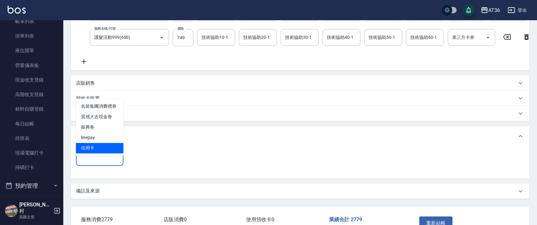
drag, startPoint x: 100, startPoint y: 148, endPoint x: 137, endPoint y: 152, distance: 37.3
click at [103, 148] on span "信用卡" at bounding box center [99, 148] width 47 height 10
type input "信用卡"
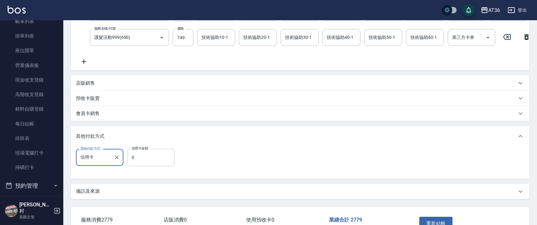
click at [130, 166] on input "0" at bounding box center [150, 157] width 47 height 17
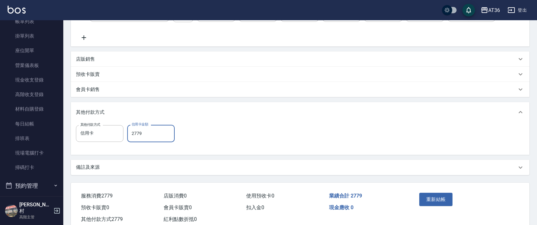
scroll to position [170, 0]
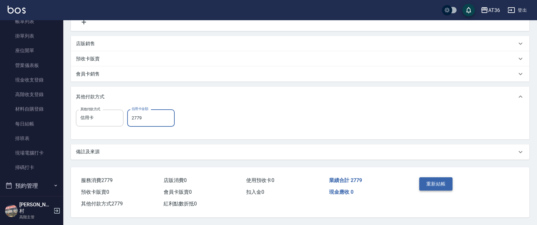
type input "2779"
click at [433, 182] on button "重新結帳" at bounding box center [436, 184] width 34 height 13
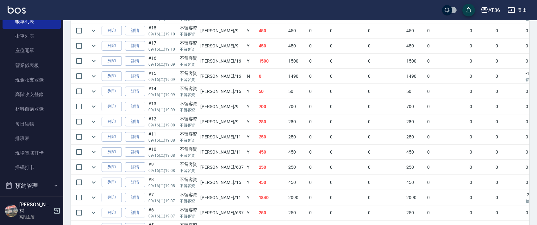
scroll to position [545, 0]
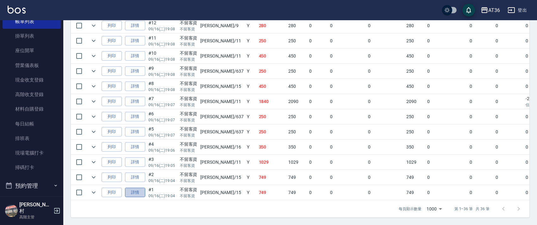
click at [132, 188] on link "詳情" at bounding box center [135, 193] width 20 height 10
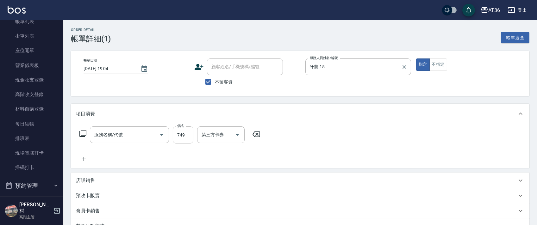
type input "[DATE] 19:04"
checkbox input "true"
type input "阡慧-15"
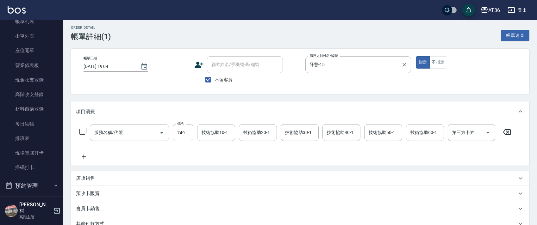
type input "護髮活動999(600)"
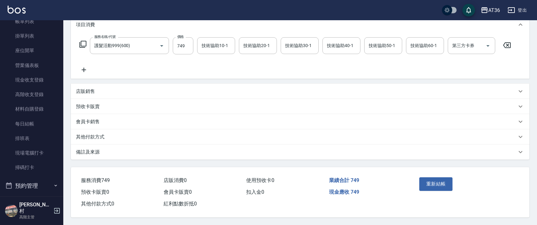
click at [99, 136] on p "其他付款方式" at bounding box center [90, 137] width 28 height 7
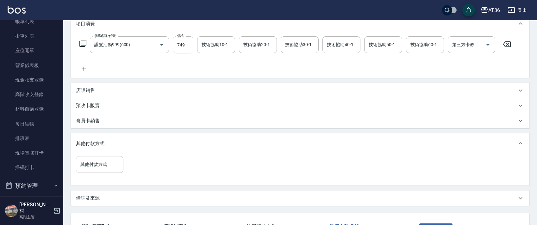
click at [101, 163] on div "其他付款方式 其他付款方式" at bounding box center [99, 164] width 47 height 17
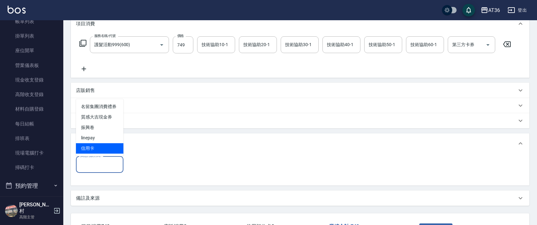
drag, startPoint x: 84, startPoint y: 149, endPoint x: 136, endPoint y: 147, distance: 51.7
click at [84, 150] on span "信用卡" at bounding box center [99, 148] width 47 height 10
type input "信用卡"
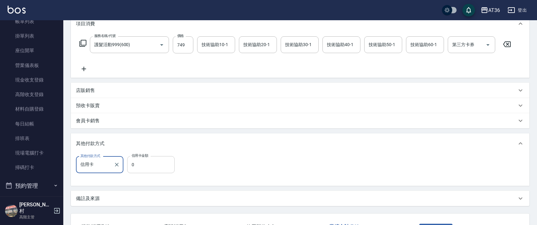
click at [129, 162] on input "0" at bounding box center [150, 164] width 47 height 17
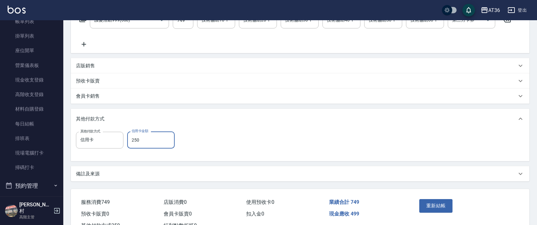
scroll to position [138, 0]
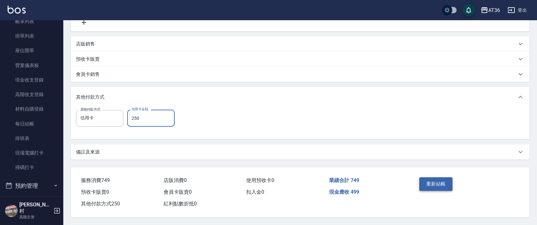
type input "250"
click at [434, 180] on button "重新結帳" at bounding box center [436, 184] width 34 height 13
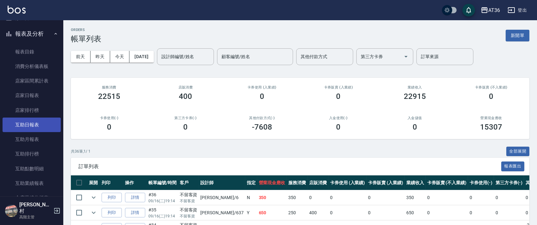
scroll to position [211, 0]
click at [32, 123] on link "互助日報表" at bounding box center [32, 124] width 58 height 15
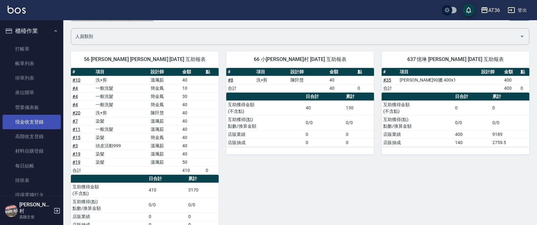
click at [41, 123] on link "現金收支登錄" at bounding box center [32, 122] width 58 height 15
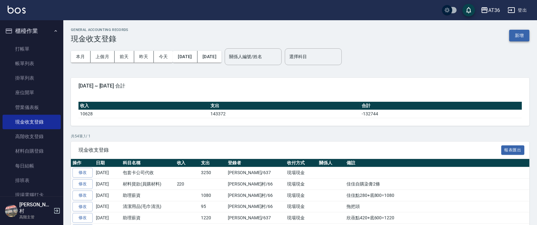
click at [520, 37] on button "新增" at bounding box center [519, 36] width 20 height 12
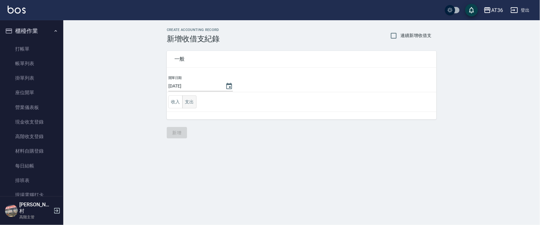
click at [190, 103] on button "支出" at bounding box center [189, 102] width 14 height 13
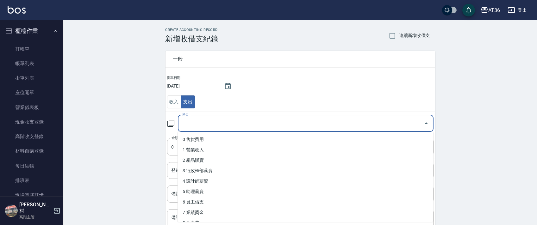
drag, startPoint x: 186, startPoint y: 124, endPoint x: 236, endPoint y: 156, distance: 59.9
click at [187, 128] on input "科目" at bounding box center [301, 123] width 241 height 11
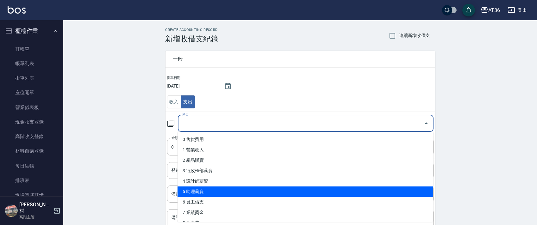
click at [213, 189] on li "5 助理薪資" at bounding box center [306, 192] width 256 height 10
type input "5 助理薪資"
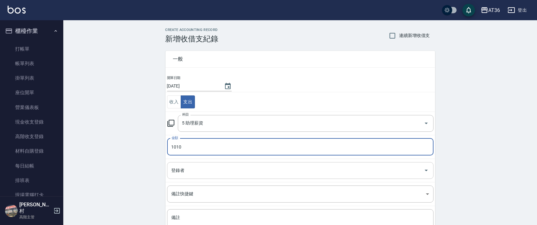
type input "1010"
click at [176, 167] on div "登錄者 登錄者" at bounding box center [300, 170] width 267 height 17
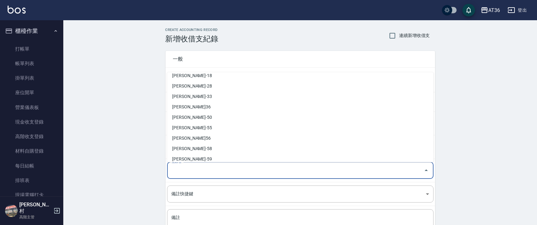
scroll to position [124, 0]
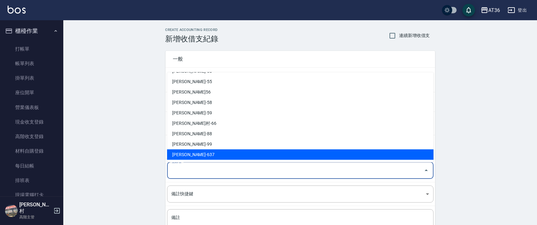
click at [193, 156] on li "[PERSON_NAME]-637" at bounding box center [300, 155] width 267 height 10
type input "[PERSON_NAME]-637"
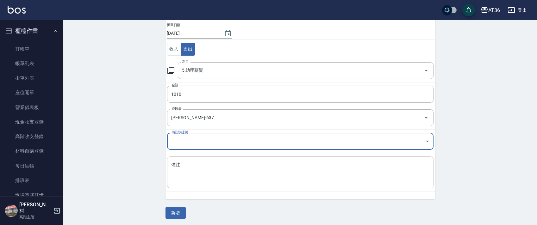
scroll to position [54, 0]
click at [189, 175] on textarea "備註" at bounding box center [301, 172] width 258 height 22
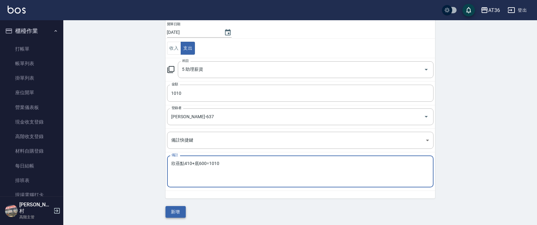
type textarea "欣蓓點410+底600=1010"
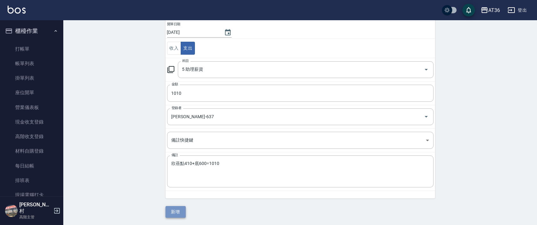
click at [172, 213] on button "新增" at bounding box center [176, 212] width 20 height 12
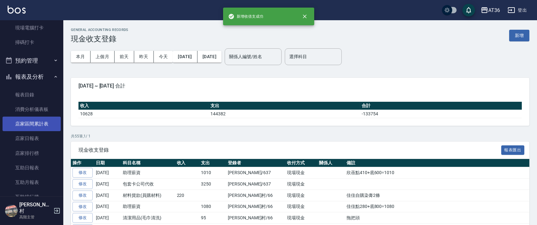
scroll to position [169, 0]
click at [33, 137] on link "店家日報表" at bounding box center [32, 137] width 58 height 15
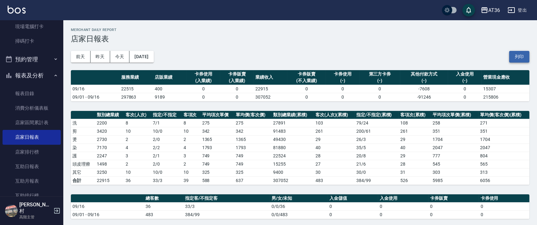
click at [523, 58] on button "列印" at bounding box center [519, 57] width 20 height 12
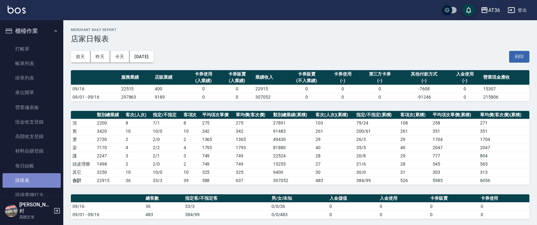
click at [44, 179] on link "排班表" at bounding box center [32, 180] width 58 height 15
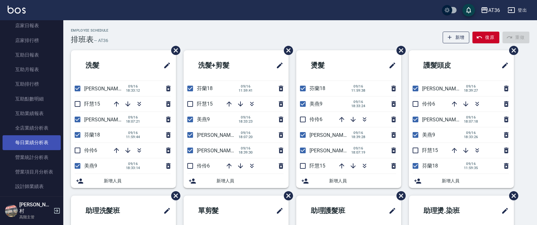
scroll to position [295, 0]
drag, startPoint x: 37, startPoint y: 182, endPoint x: 0, endPoint y: 165, distance: 40.8
click at [37, 182] on link "設計師日報表" at bounding box center [32, 186] width 58 height 15
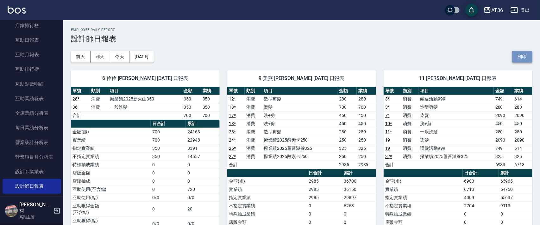
click at [523, 58] on button "列印" at bounding box center [522, 57] width 20 height 12
